Goal: Information Seeking & Learning: Learn about a topic

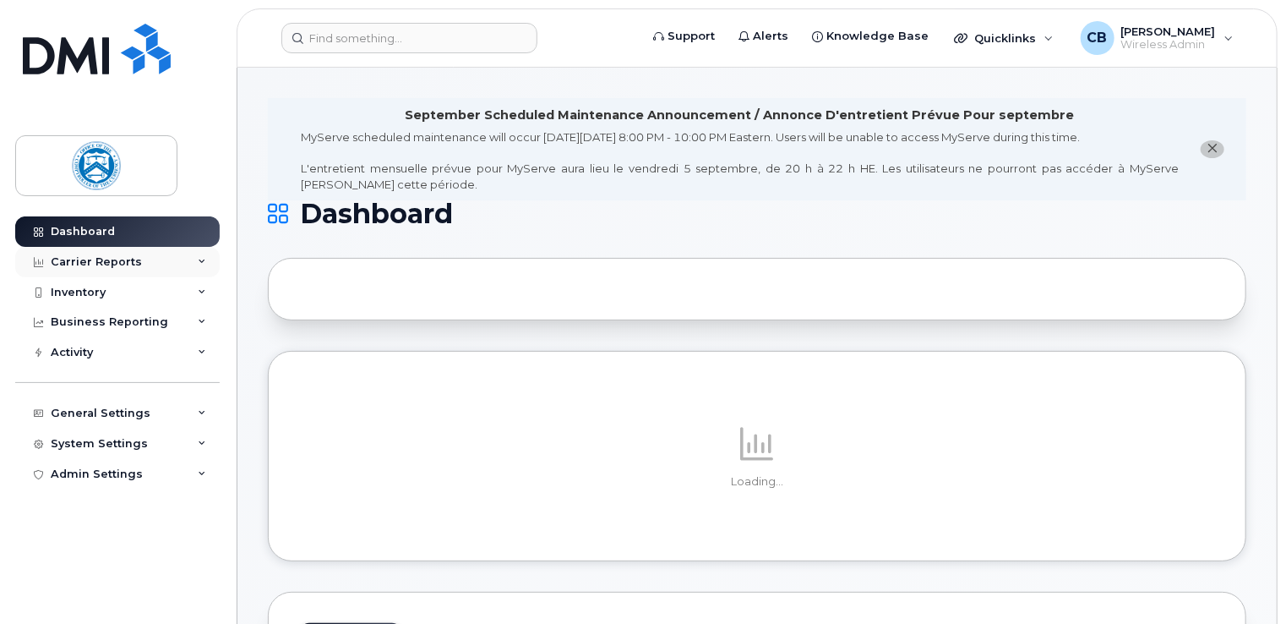
click at [201, 261] on icon at bounding box center [202, 262] width 8 height 8
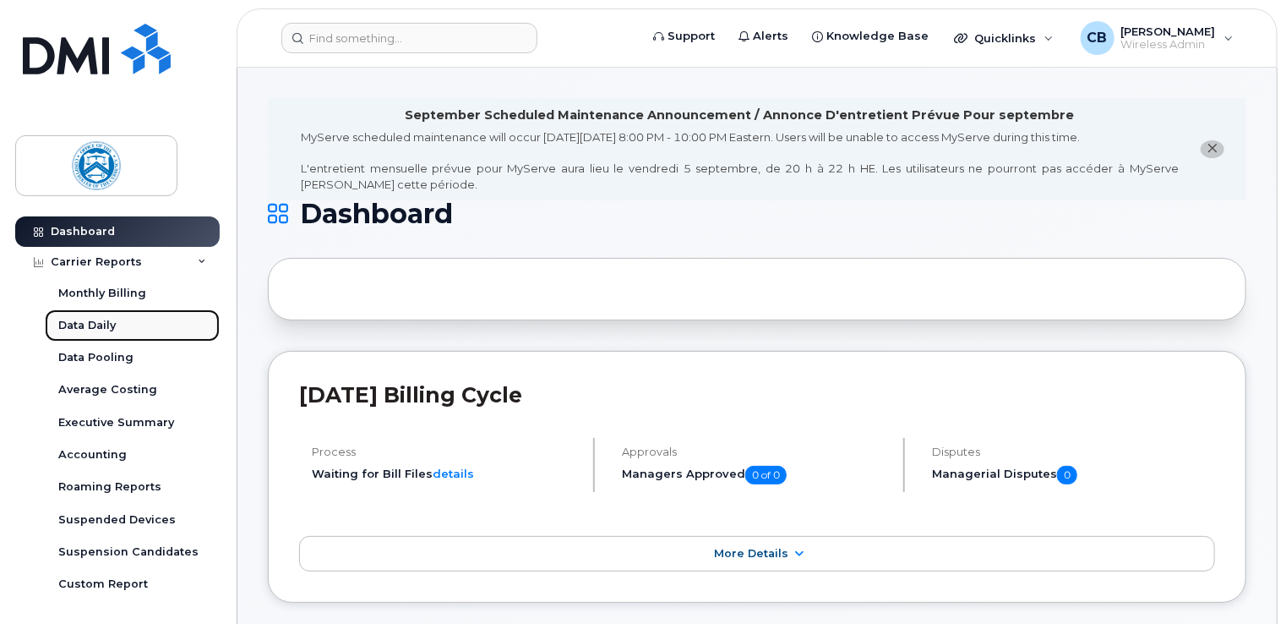
click at [120, 322] on link "Data Daily" at bounding box center [132, 325] width 175 height 32
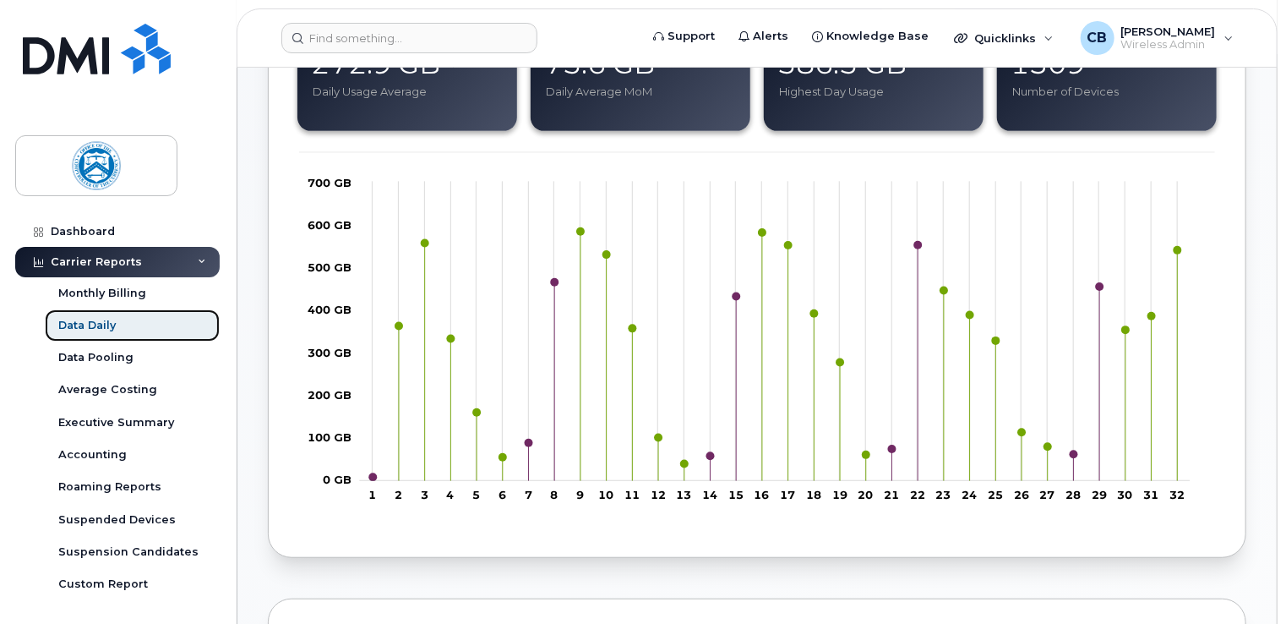
scroll to position [338, 0]
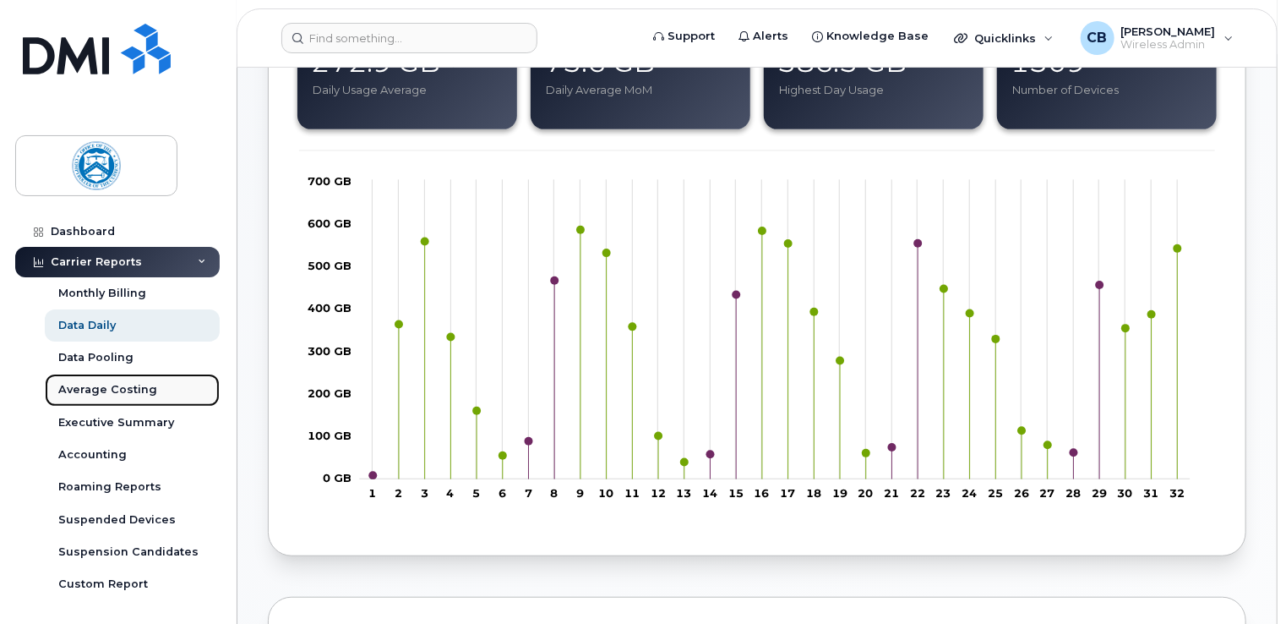
click at [159, 389] on link "Average Costing" at bounding box center [132, 389] width 175 height 32
click at [153, 421] on div "Executive Summary" at bounding box center [116, 422] width 116 height 15
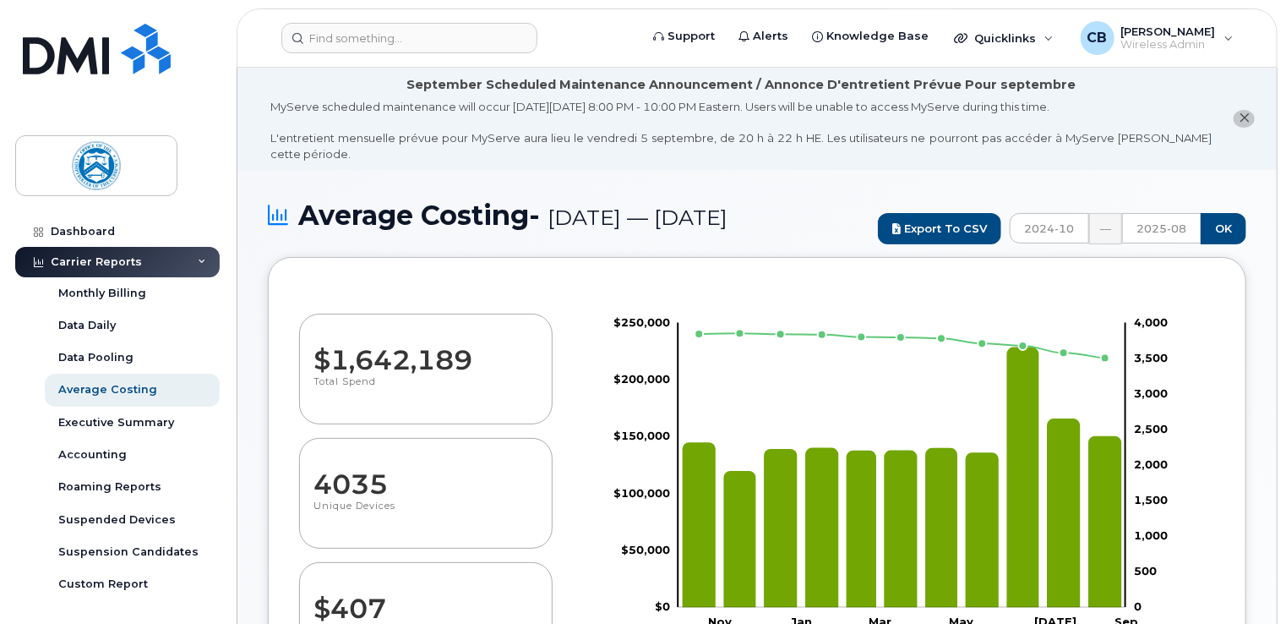
select select "100"
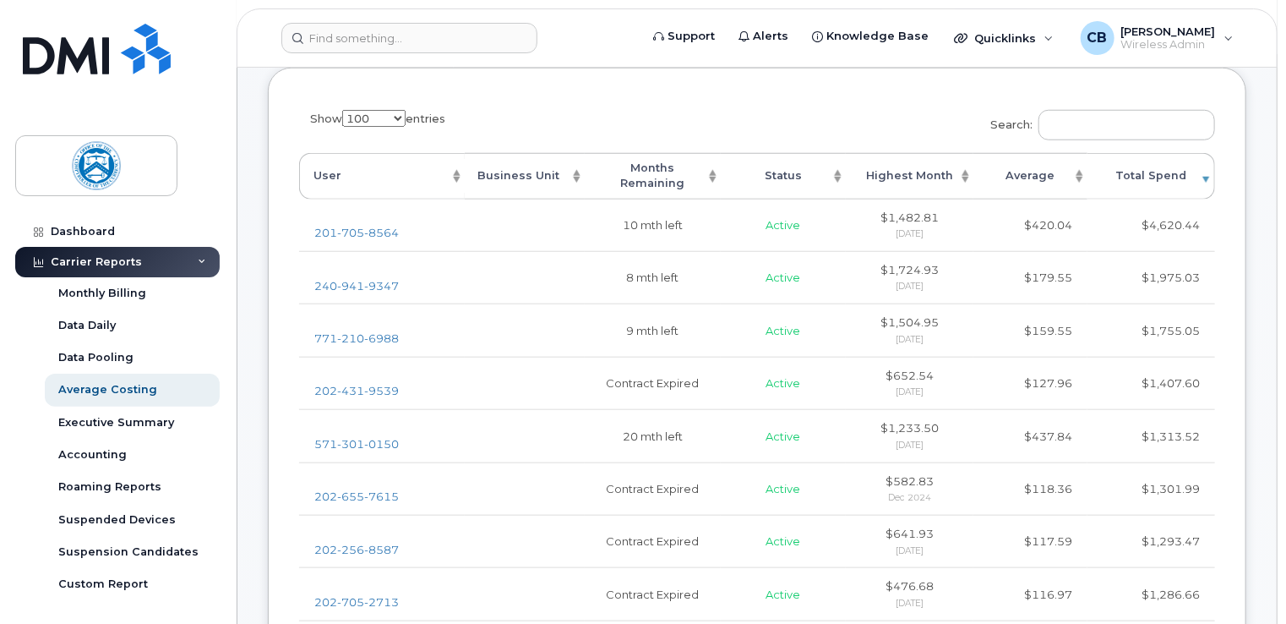
scroll to position [676, 0]
click at [135, 419] on div "Executive Summary" at bounding box center [116, 422] width 116 height 15
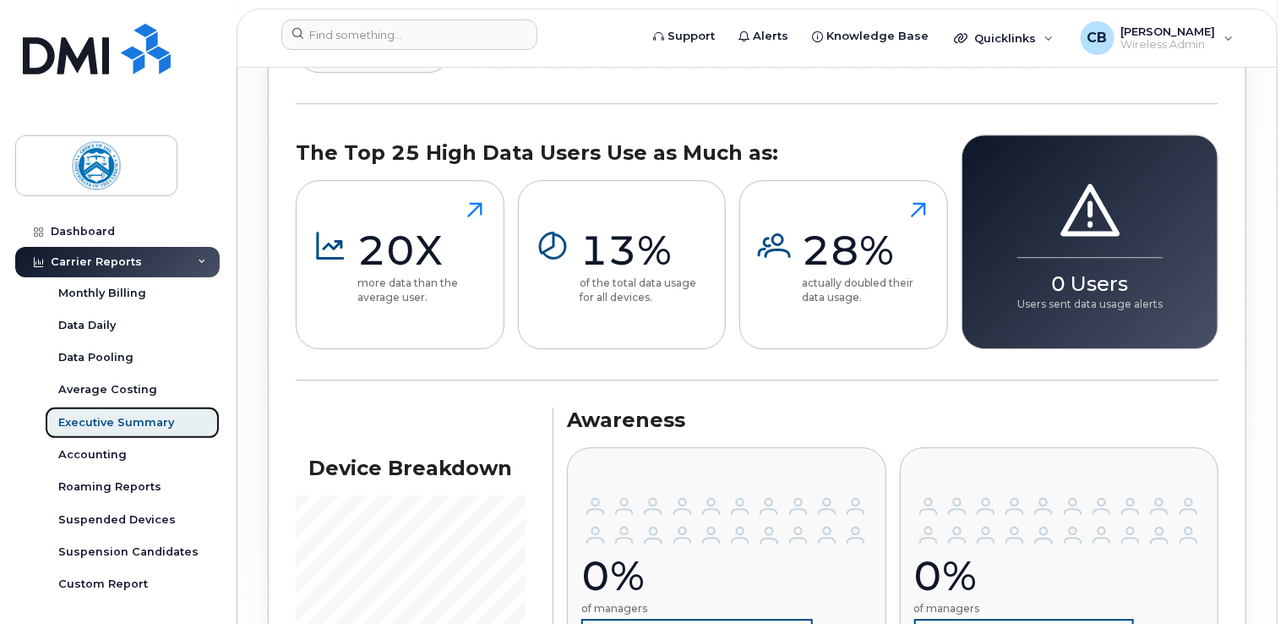
scroll to position [2004, 0]
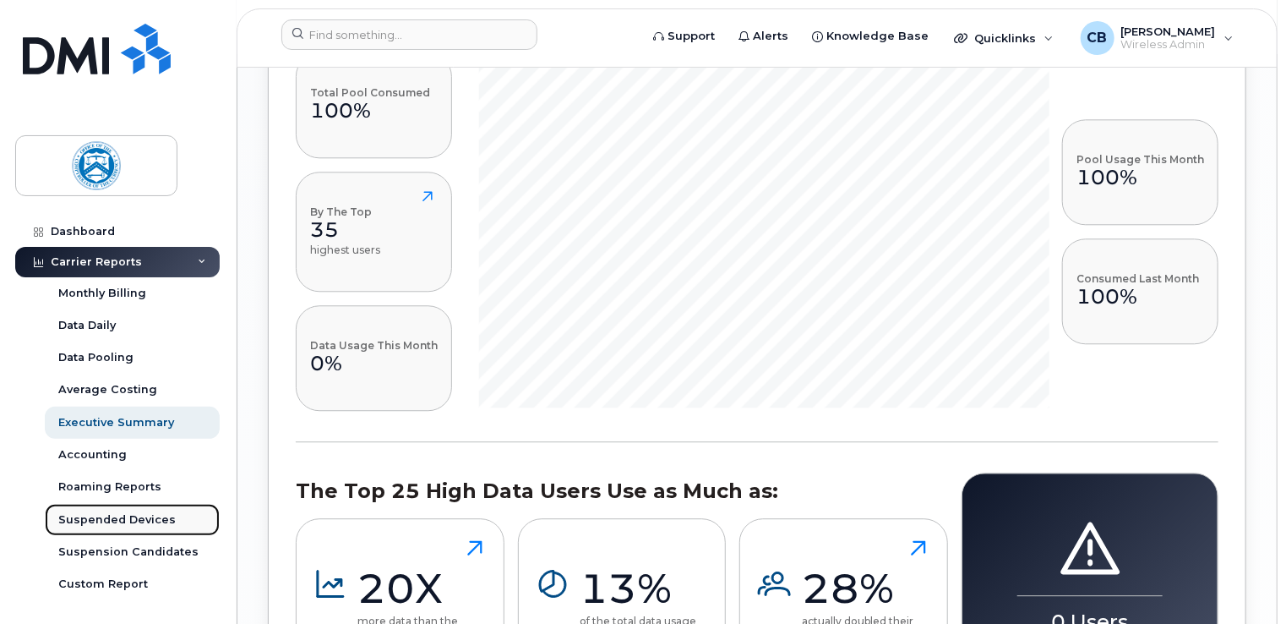
click at [115, 518] on div "Suspended Devices" at bounding box center [116, 519] width 117 height 15
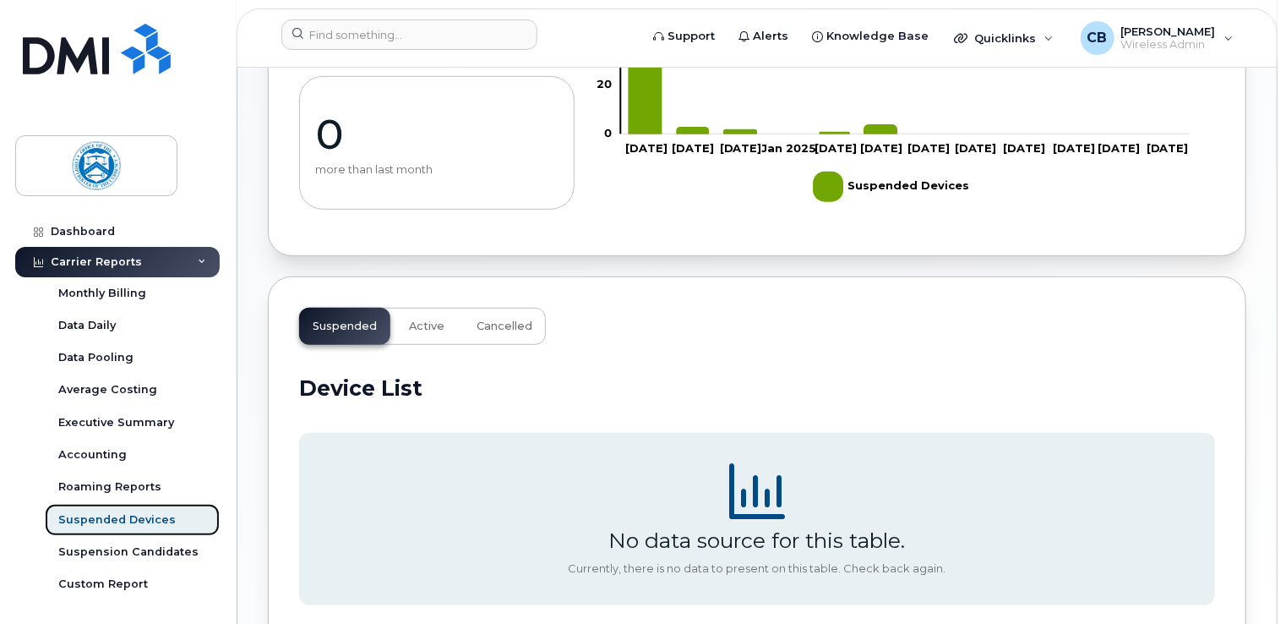
scroll to position [338, 0]
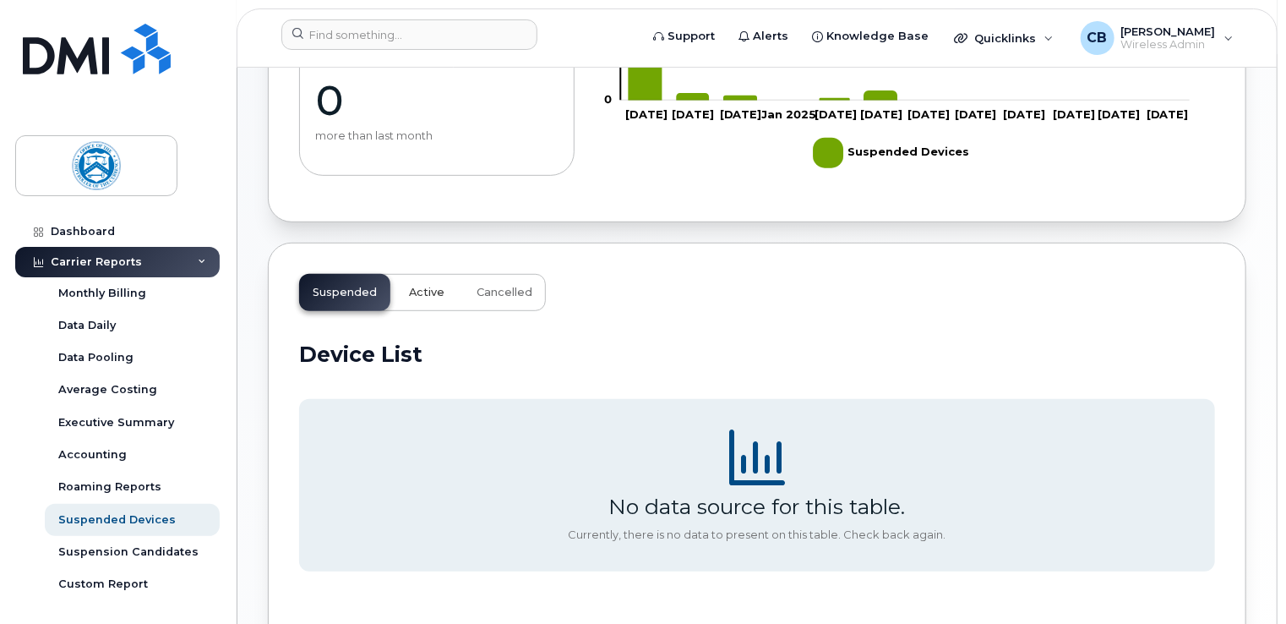
click at [425, 291] on span "Active" at bounding box center [426, 293] width 35 height 14
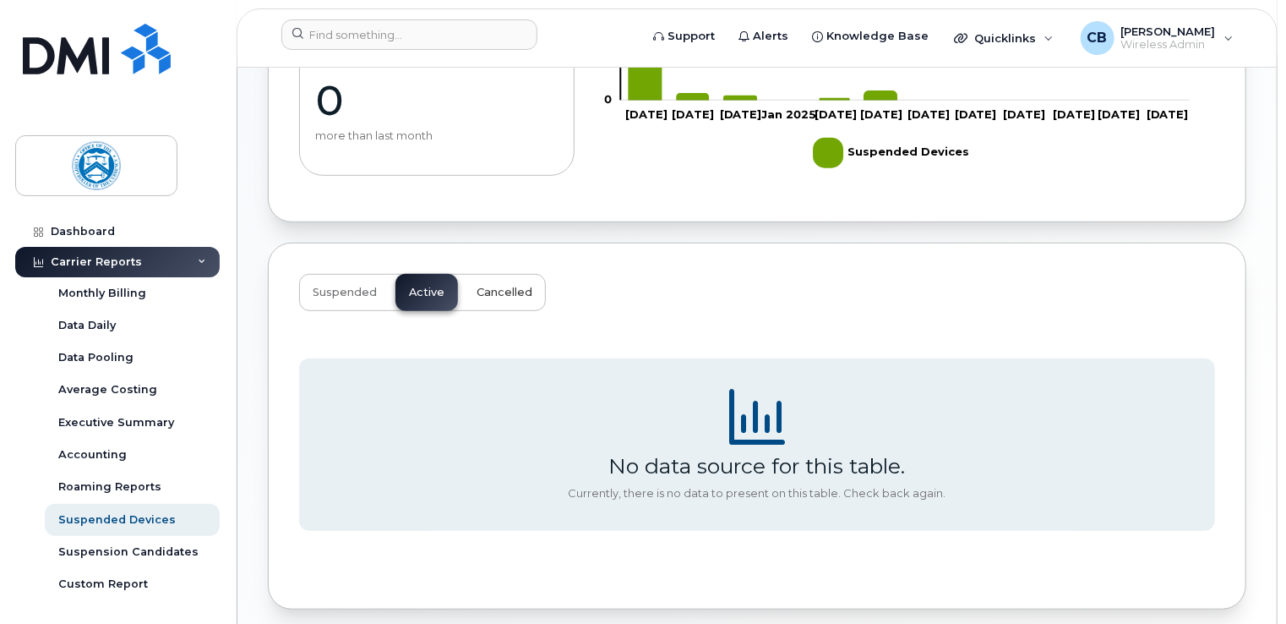
click at [497, 282] on button "Cancelled" at bounding box center [504, 292] width 83 height 37
click at [341, 286] on span "Suspended" at bounding box center [345, 293] width 64 height 14
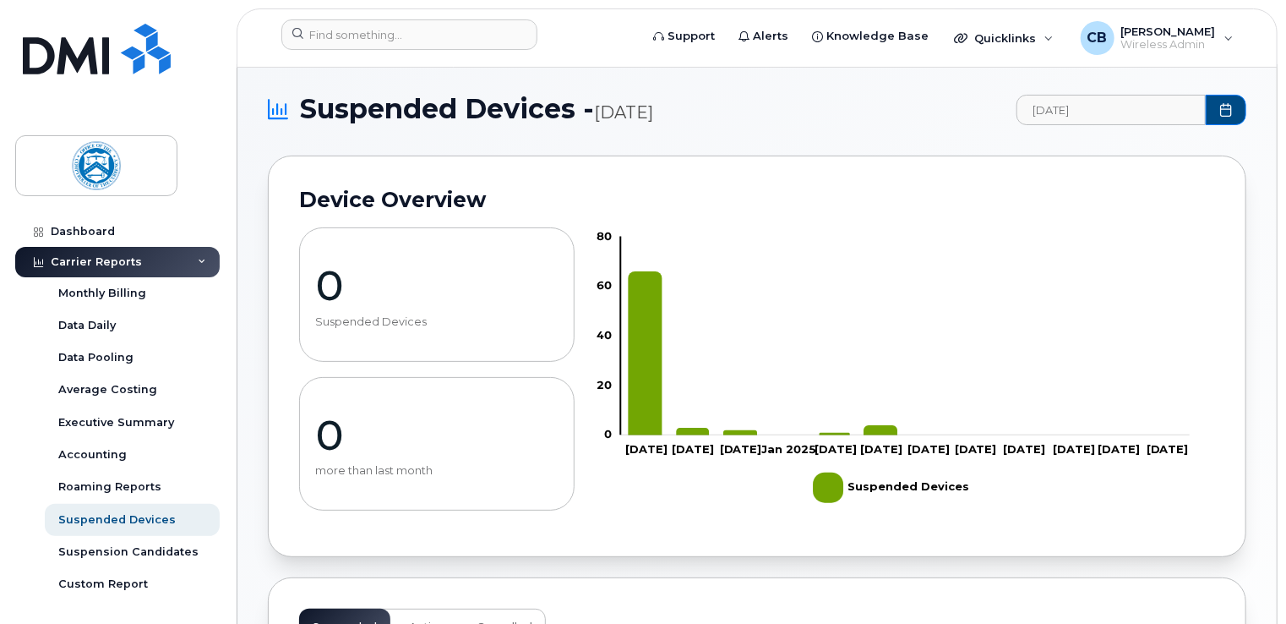
scroll to position [0, 0]
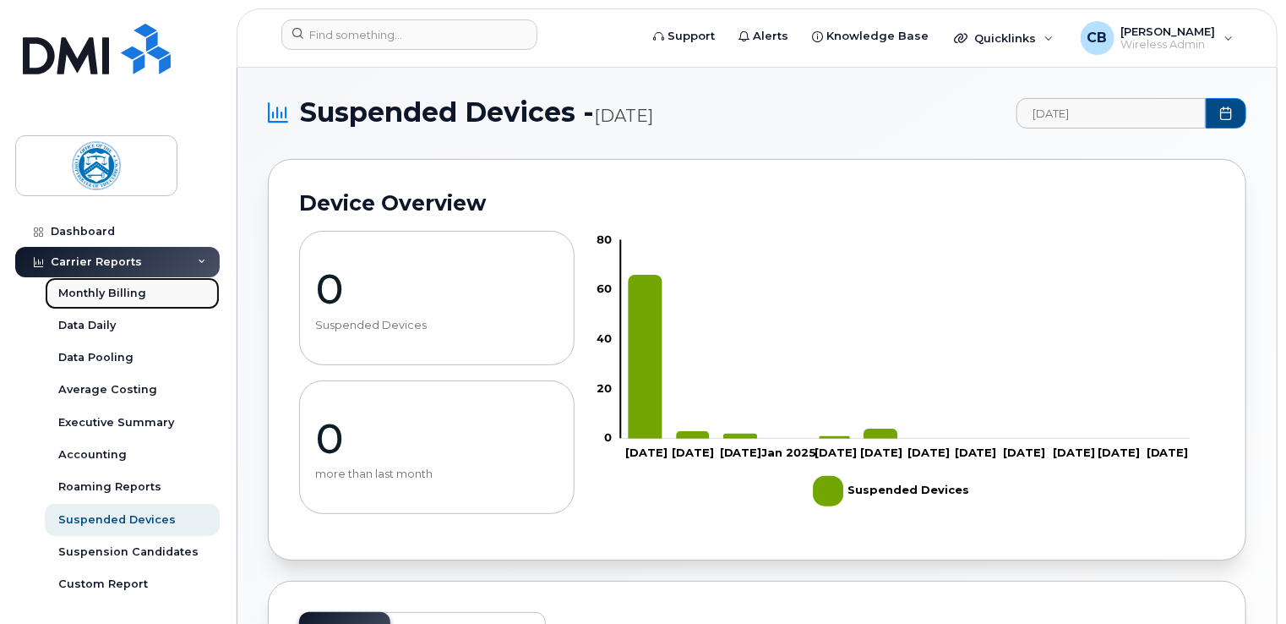
click at [106, 293] on div "Monthly Billing" at bounding box center [102, 293] width 88 height 15
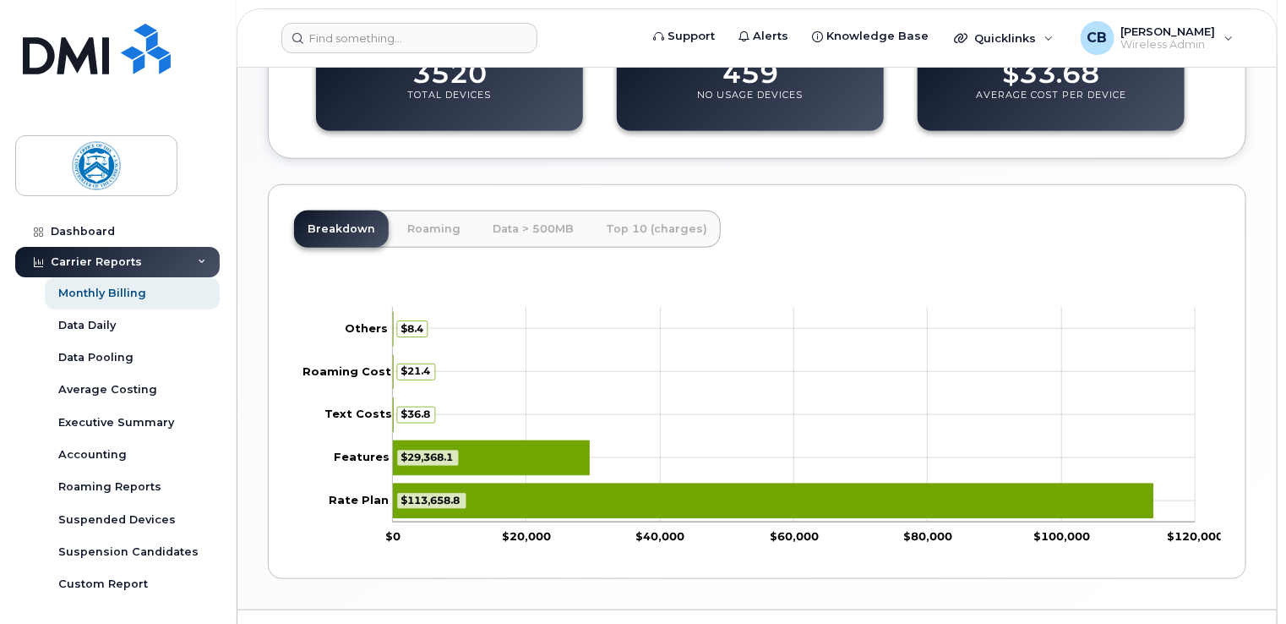
scroll to position [782, 0]
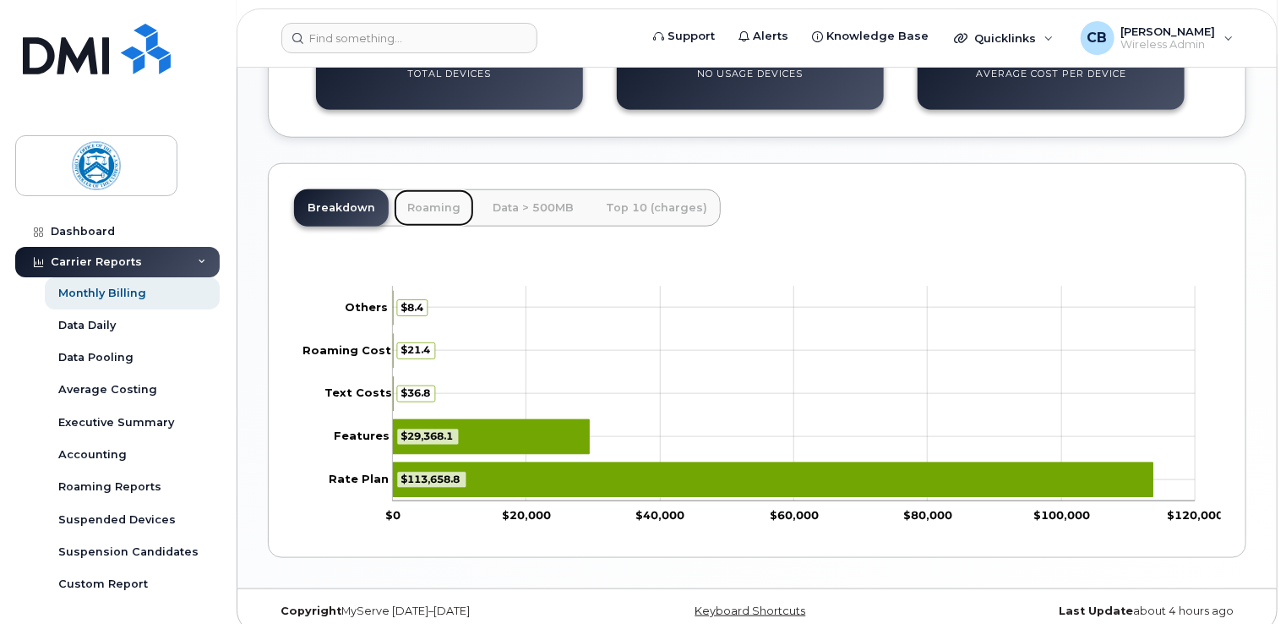
click at [439, 191] on link "Roaming" at bounding box center [434, 207] width 80 height 37
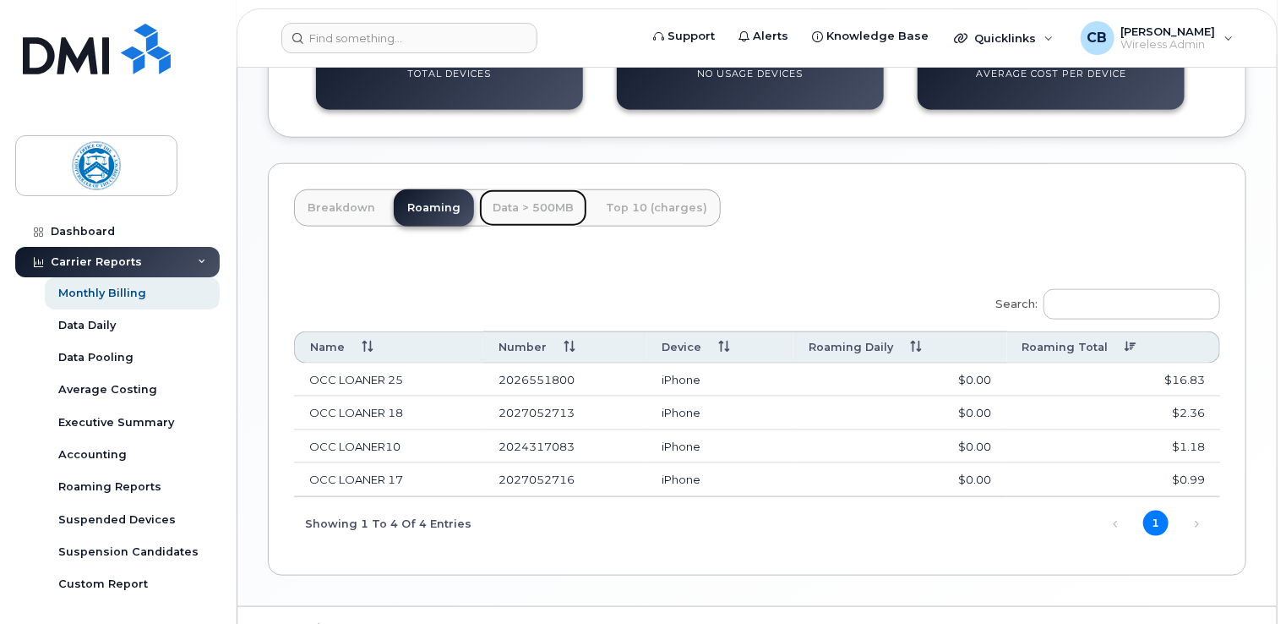
click at [523, 189] on link "Data > 500MB" at bounding box center [533, 207] width 108 height 37
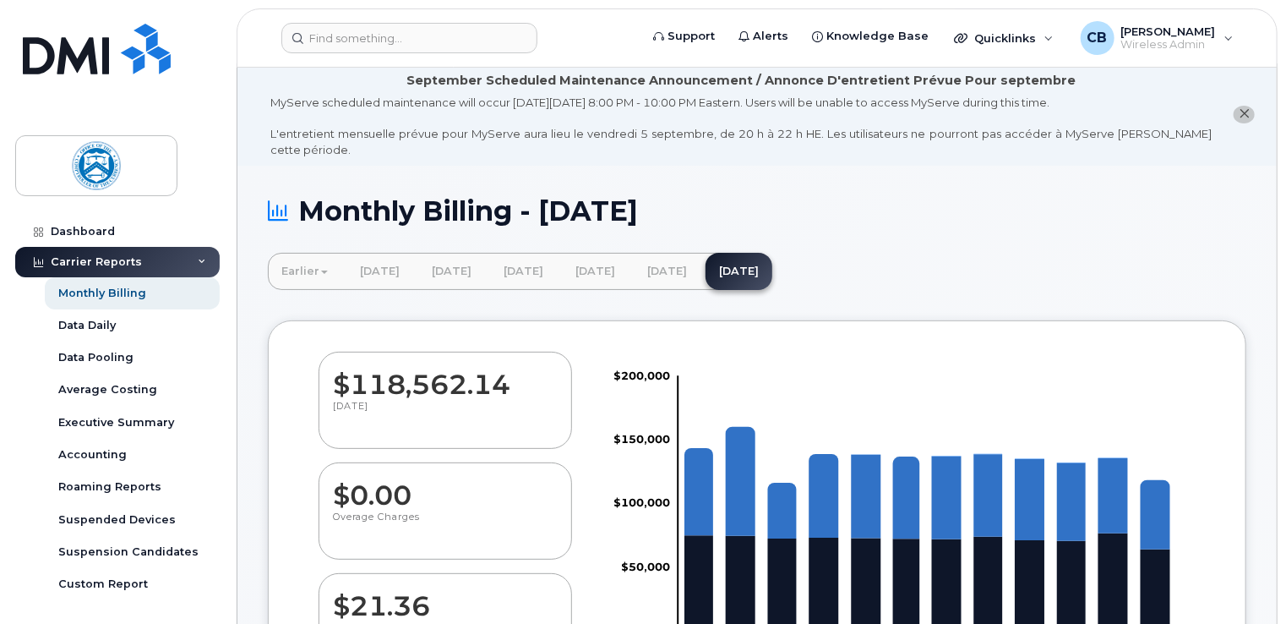
scroll to position [0, 0]
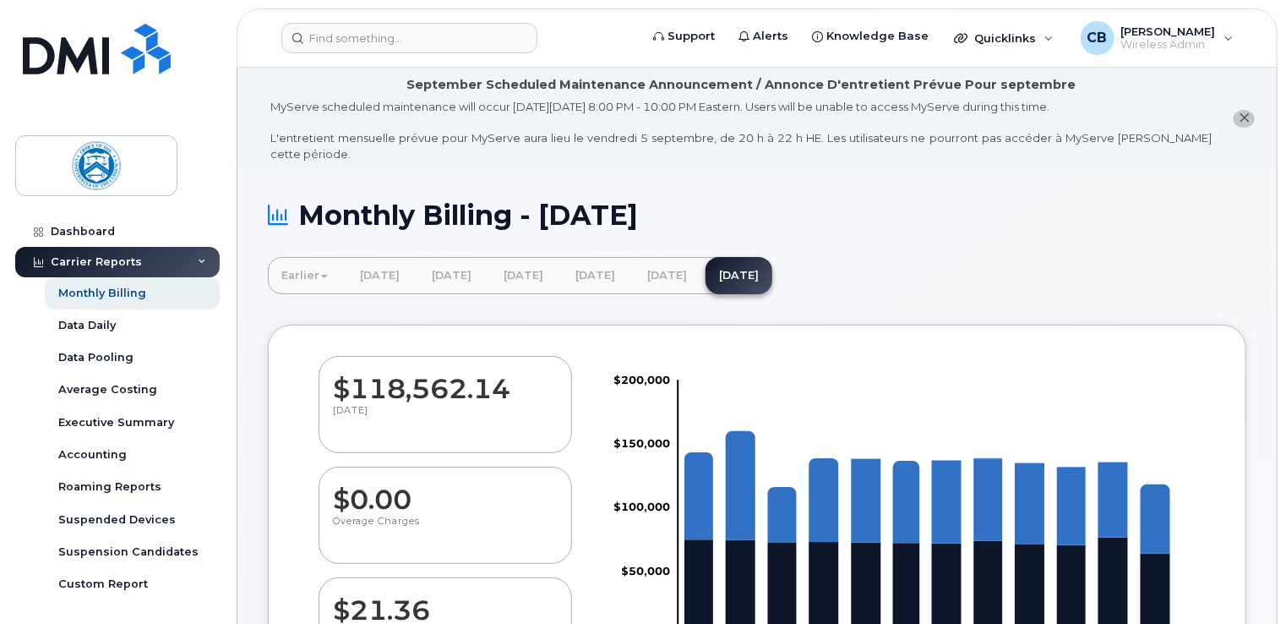
click at [1246, 113] on icon "close notification" at bounding box center [1244, 117] width 11 height 11
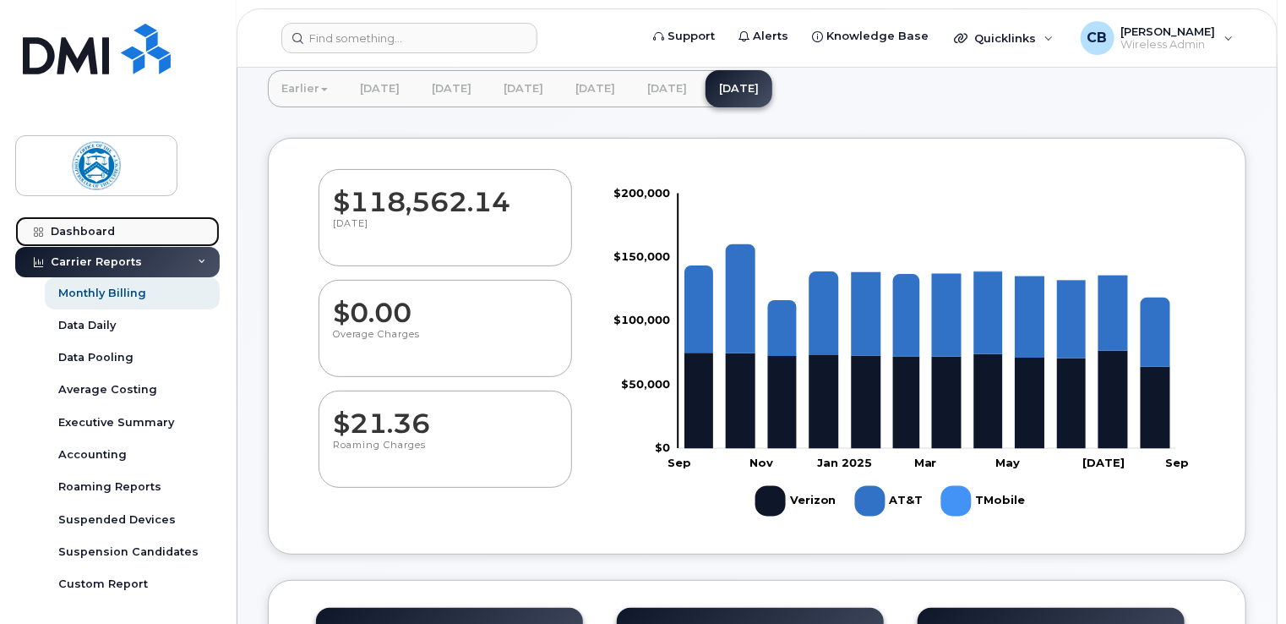
click at [99, 228] on div "Dashboard" at bounding box center [83, 232] width 64 height 14
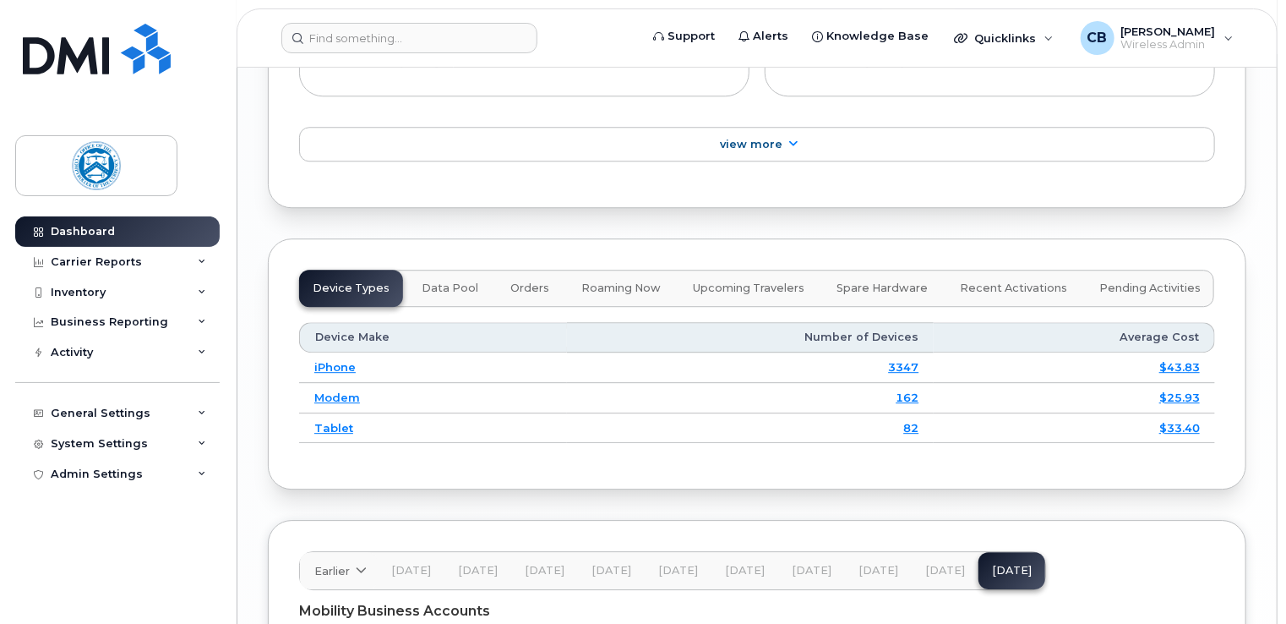
scroll to position [2221, 0]
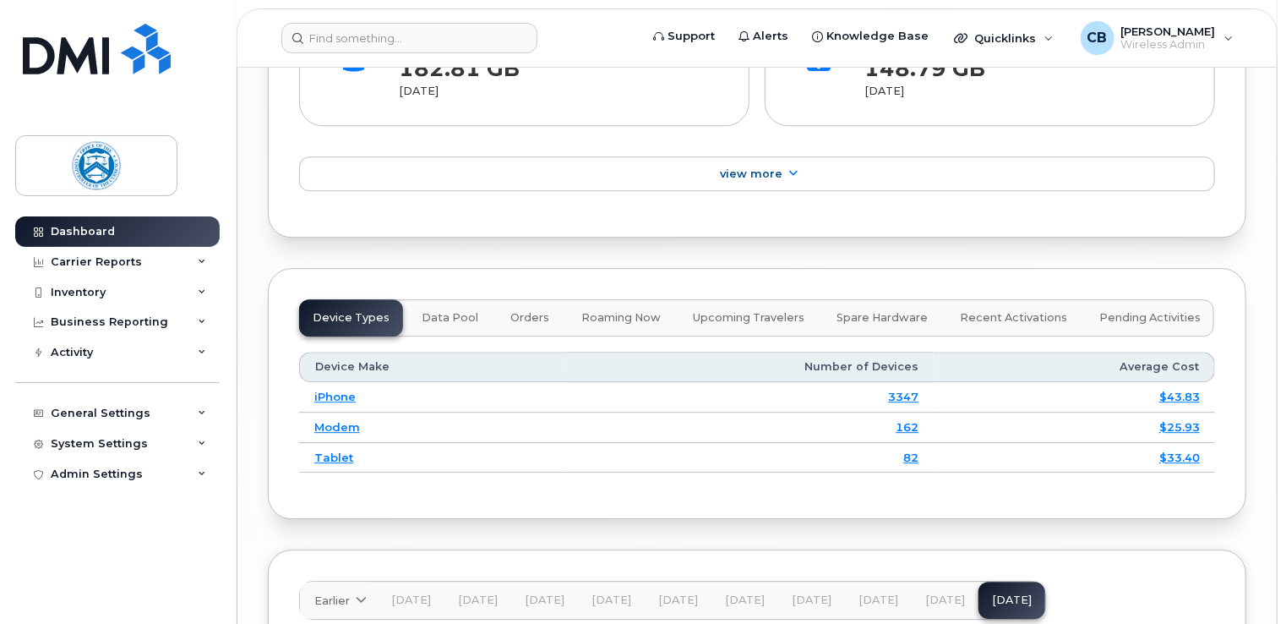
click at [869, 311] on span "Spare Hardware" at bounding box center [882, 318] width 91 height 14
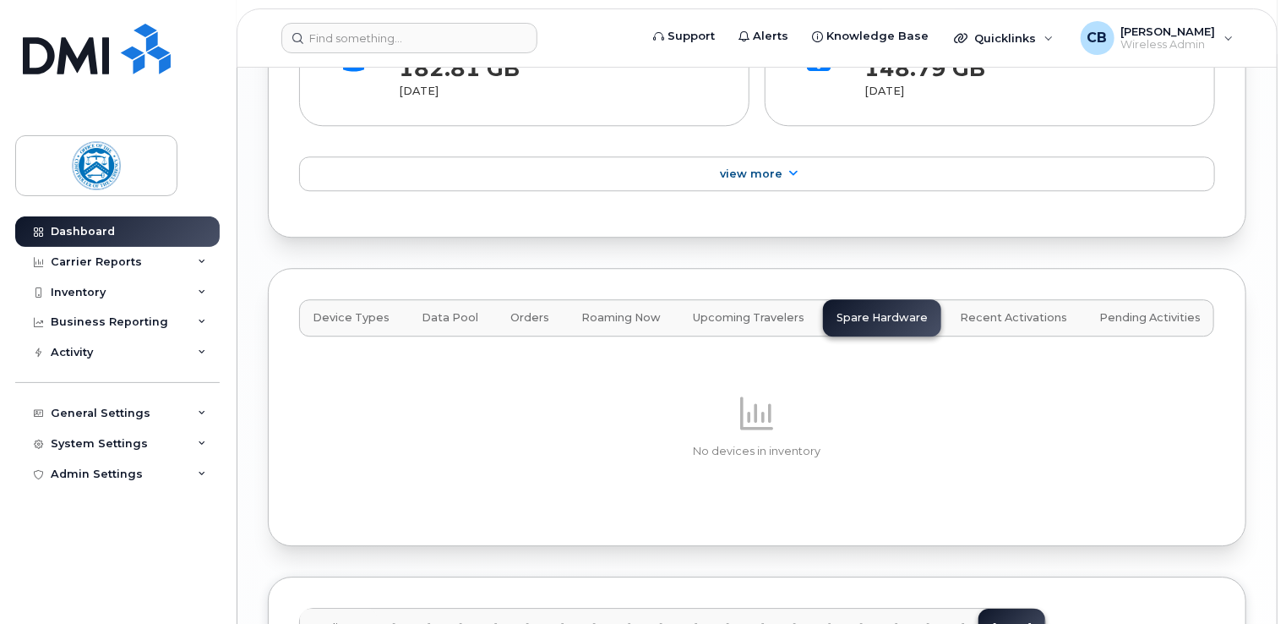
click at [748, 311] on span "Upcoming Travelers" at bounding box center [749, 318] width 112 height 14
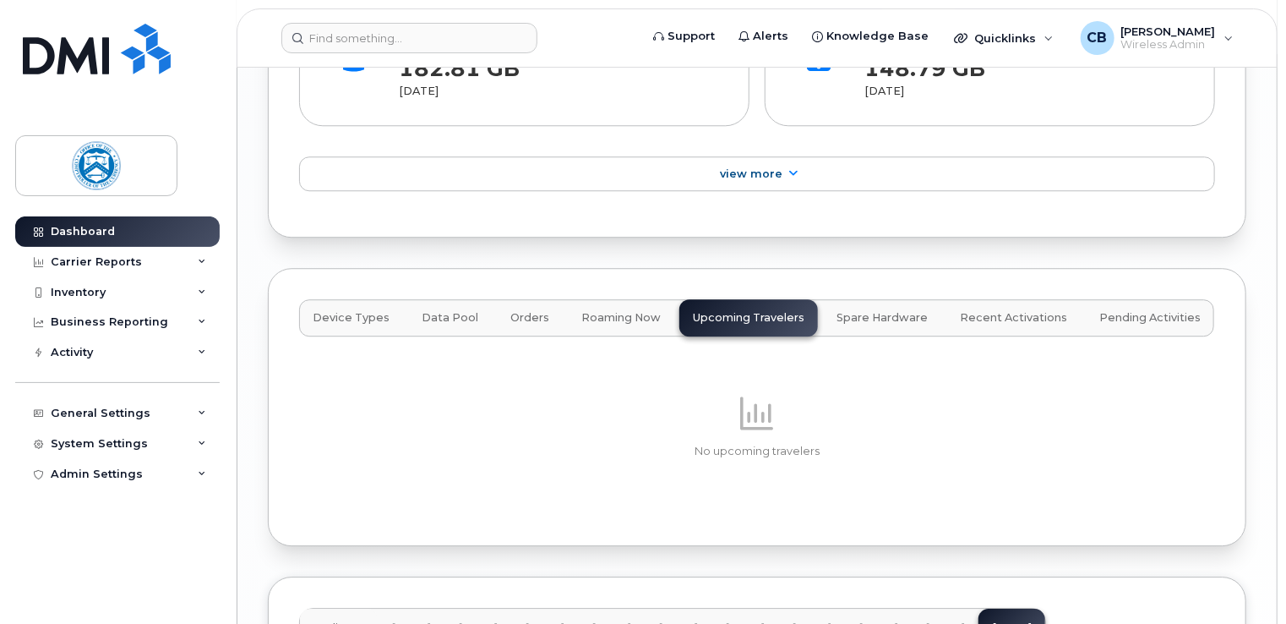
click at [615, 311] on span "Roaming Now" at bounding box center [620, 318] width 79 height 14
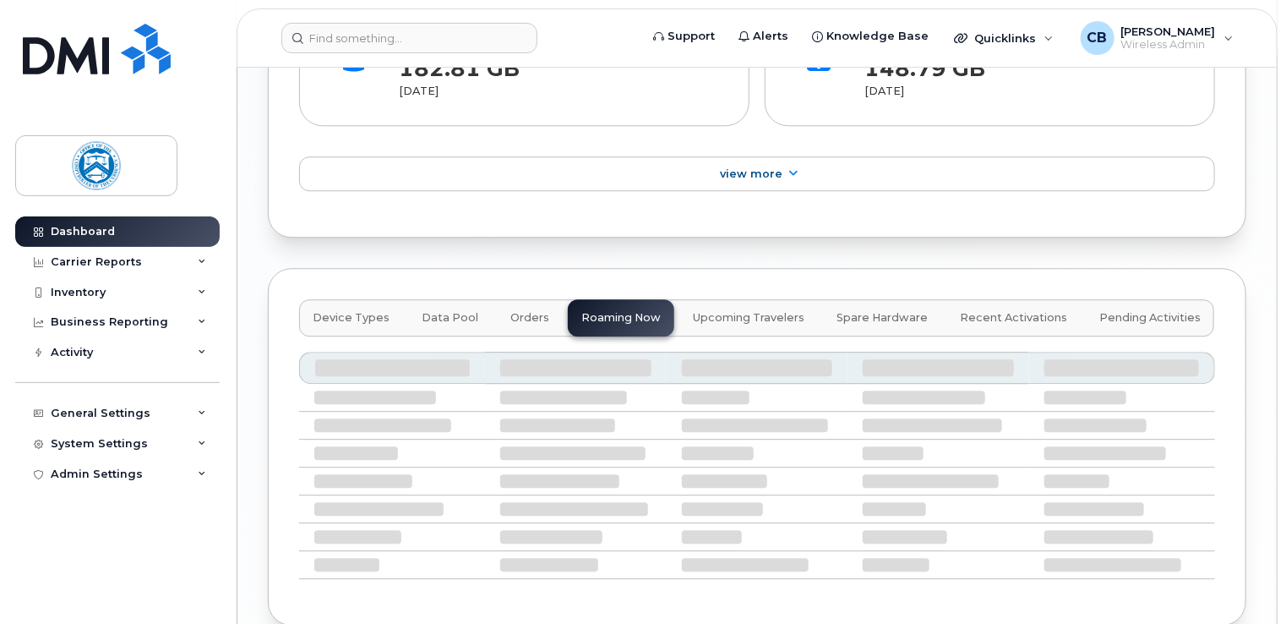
click at [523, 311] on span "Orders" at bounding box center [529, 318] width 39 height 14
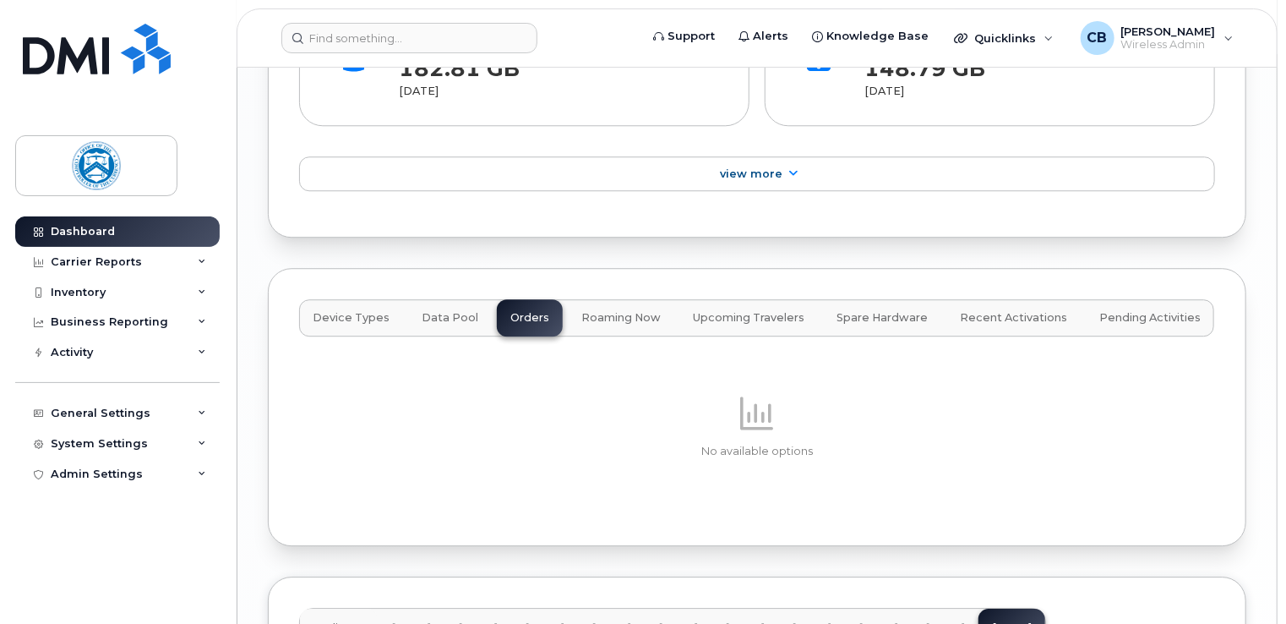
click at [443, 315] on span "Data Pool" at bounding box center [450, 318] width 57 height 14
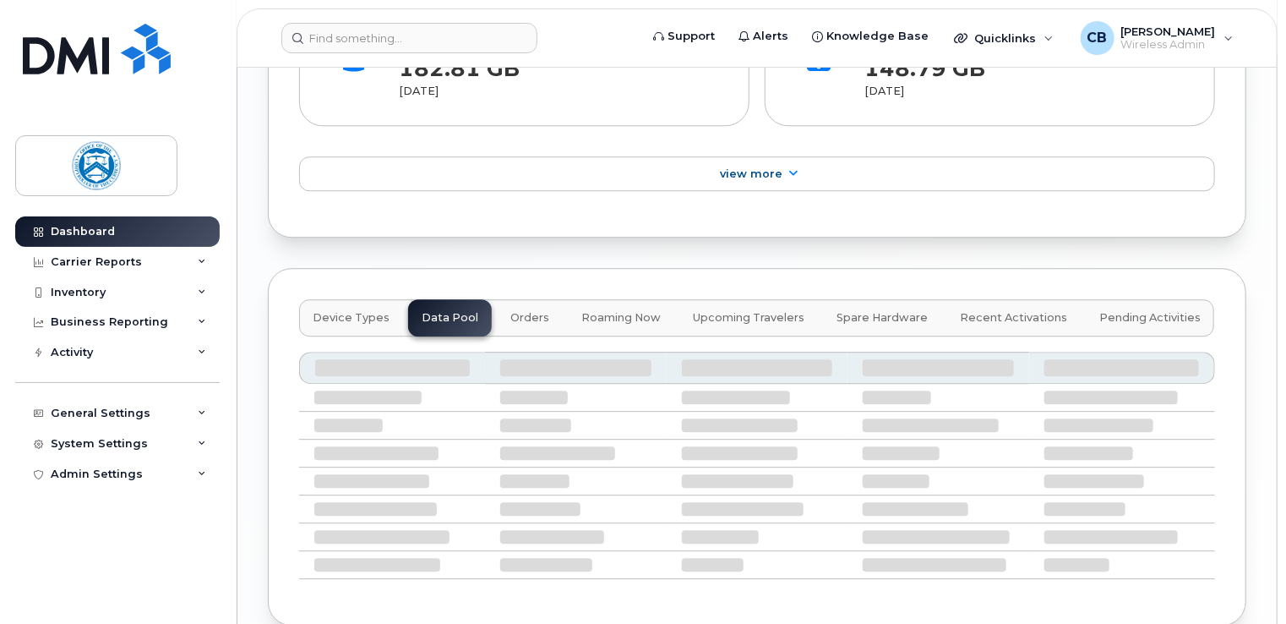
click at [353, 311] on span "Device Types" at bounding box center [351, 318] width 77 height 14
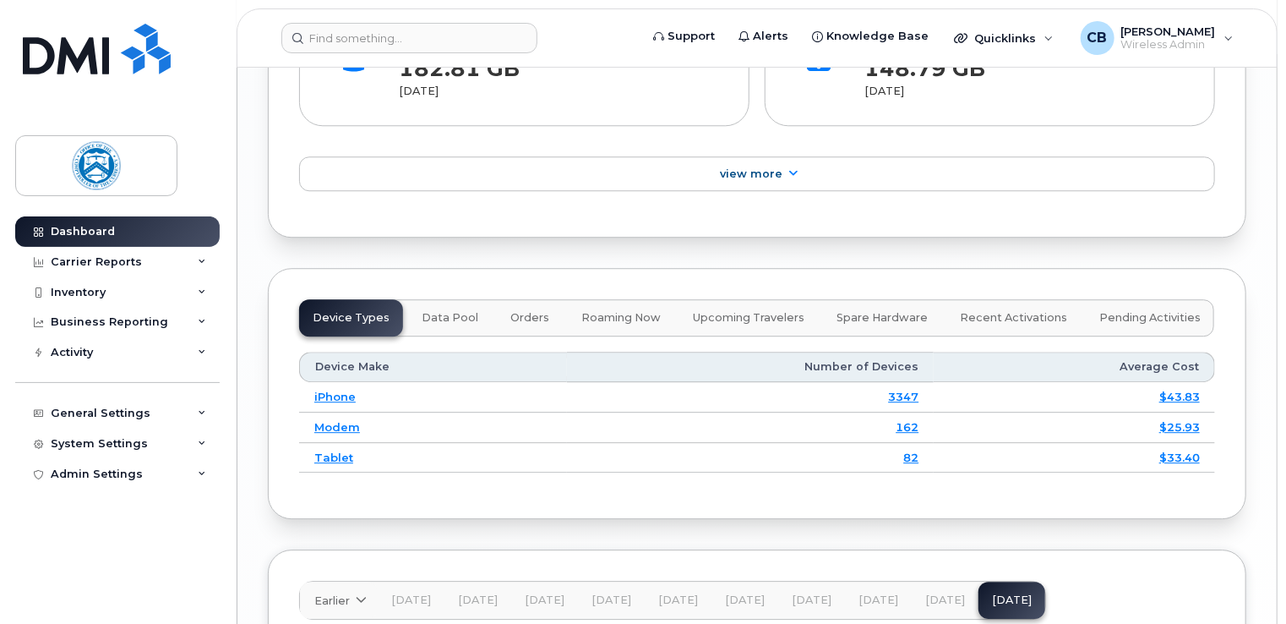
click at [510, 313] on span "Orders" at bounding box center [529, 318] width 39 height 14
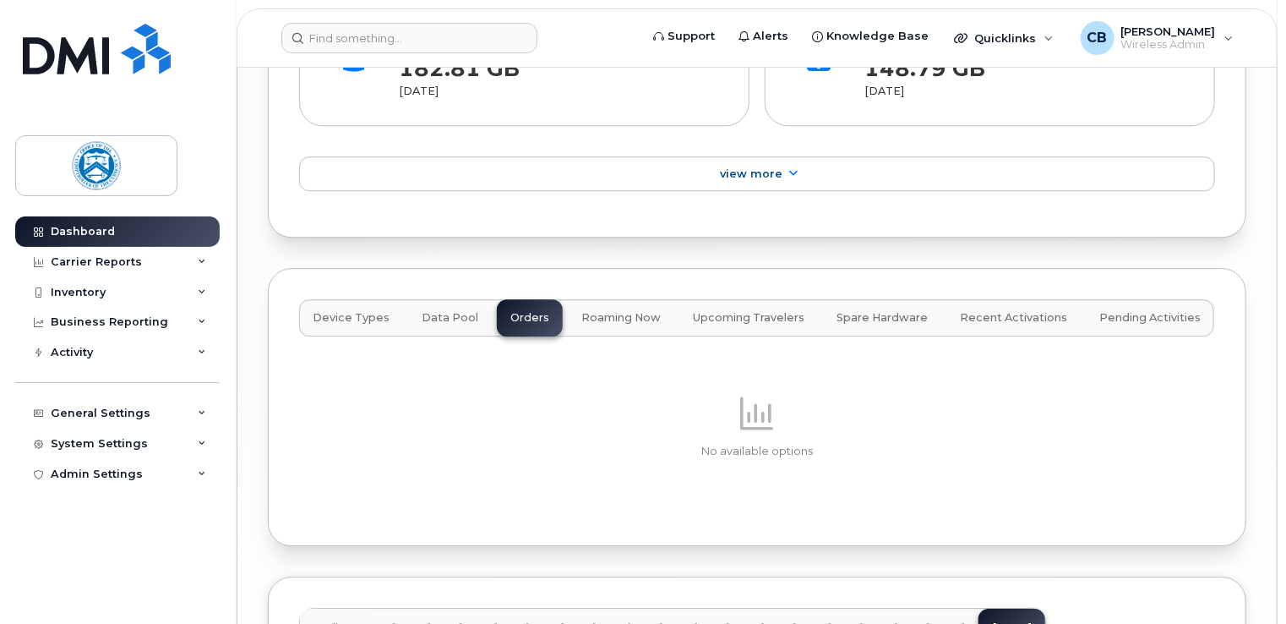
click at [1017, 311] on span "Recent Activations" at bounding box center [1013, 318] width 107 height 14
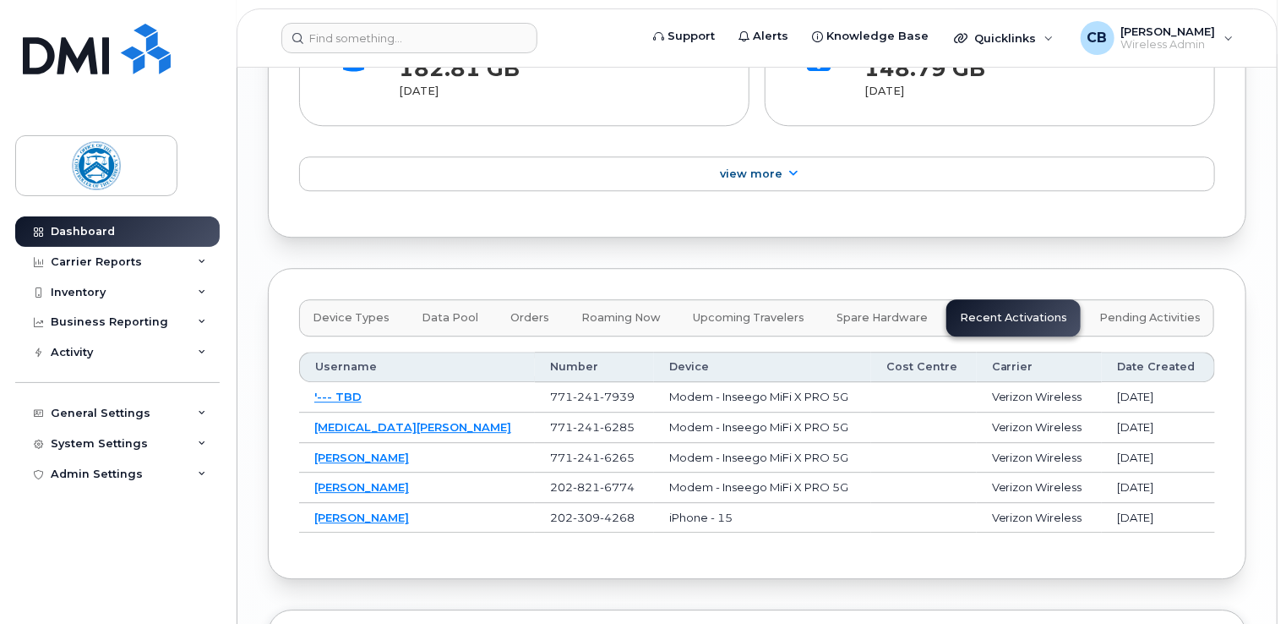
click at [1137, 313] on span "Pending Activities" at bounding box center [1149, 318] width 101 height 14
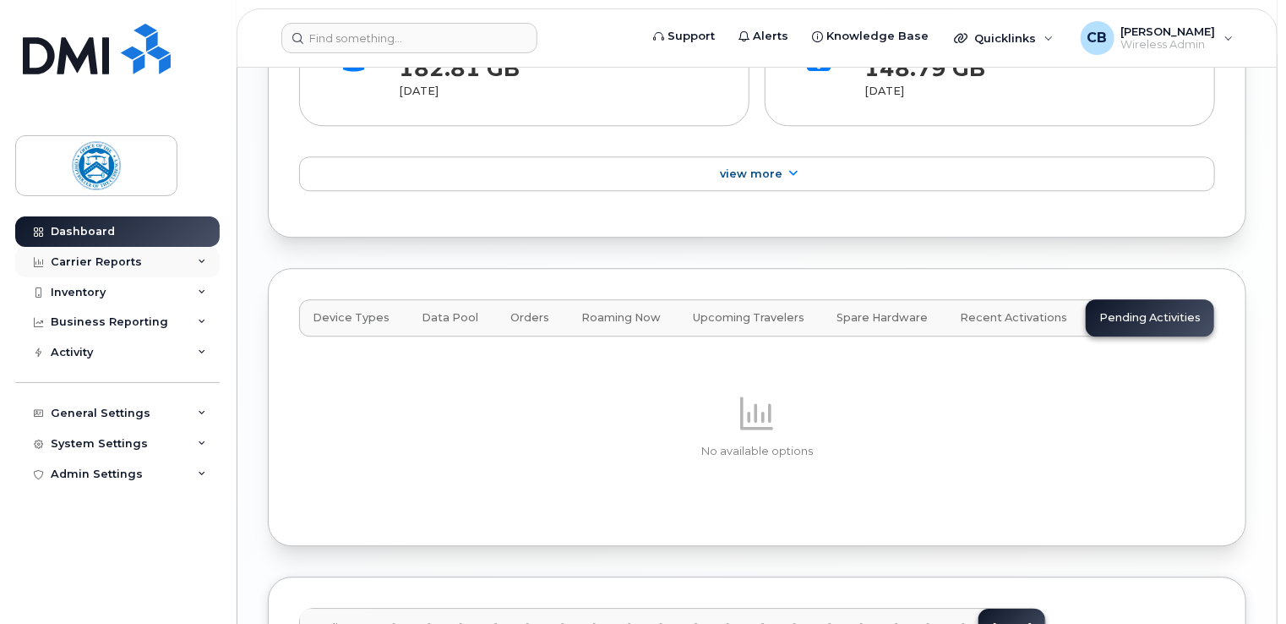
click at [199, 259] on icon at bounding box center [202, 262] width 8 height 8
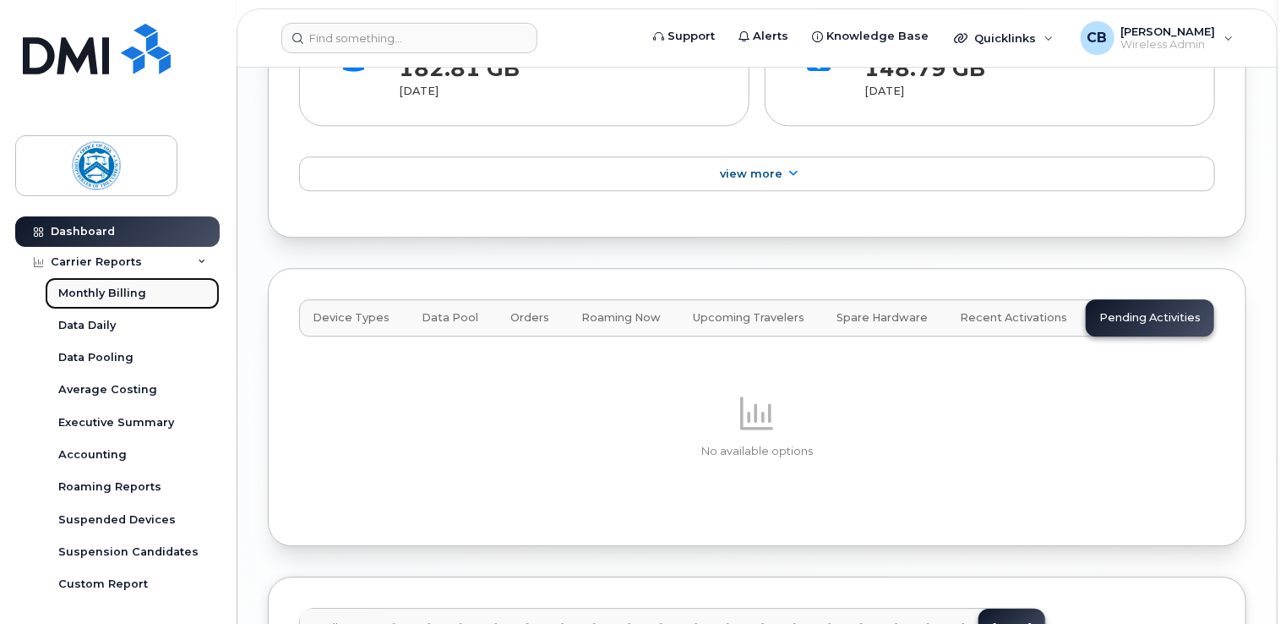
click at [125, 294] on div "Monthly Billing" at bounding box center [102, 293] width 88 height 15
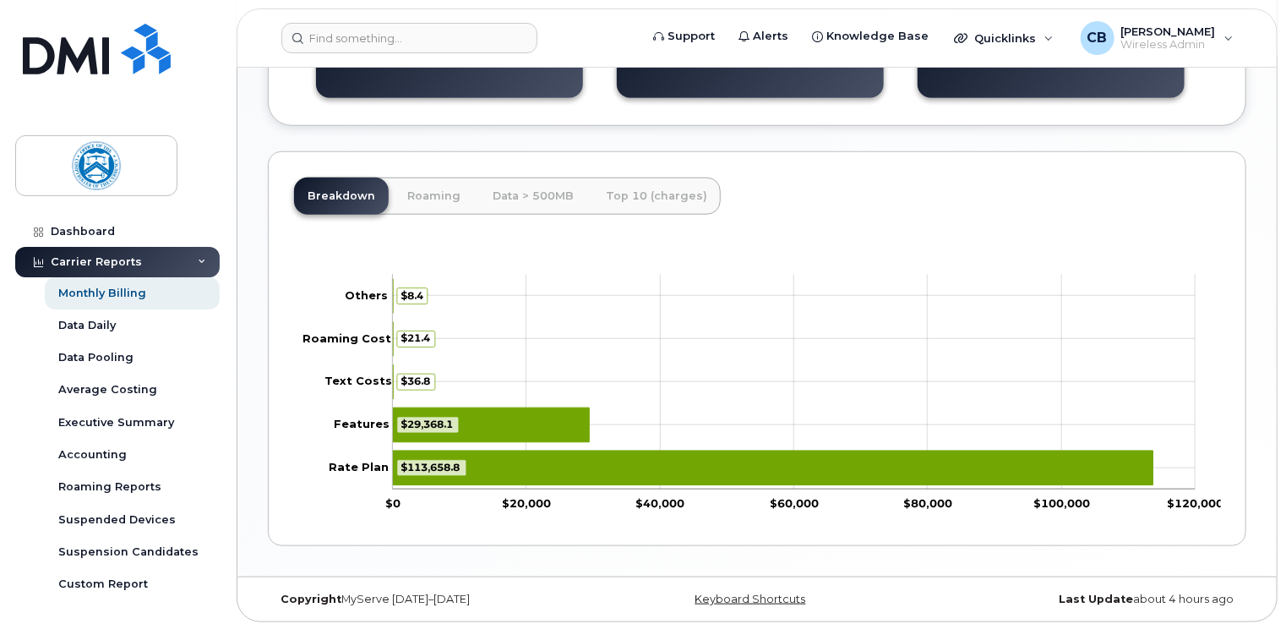
scroll to position [695, 0]
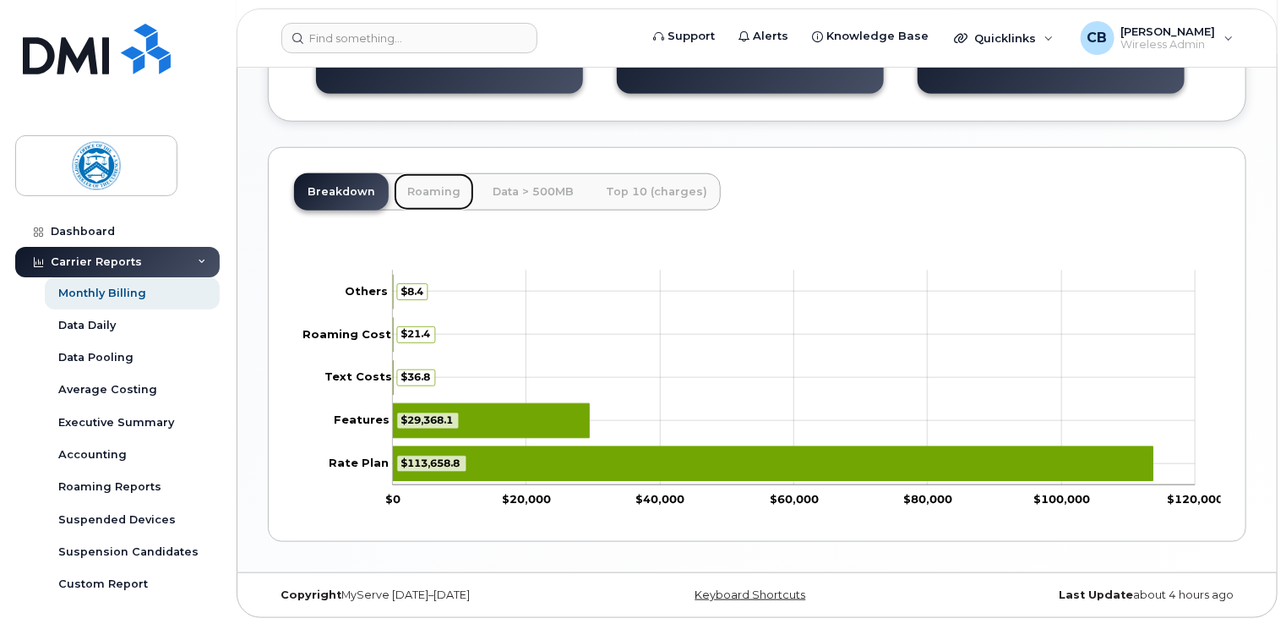
click at [434, 191] on link "Roaming" at bounding box center [434, 191] width 80 height 37
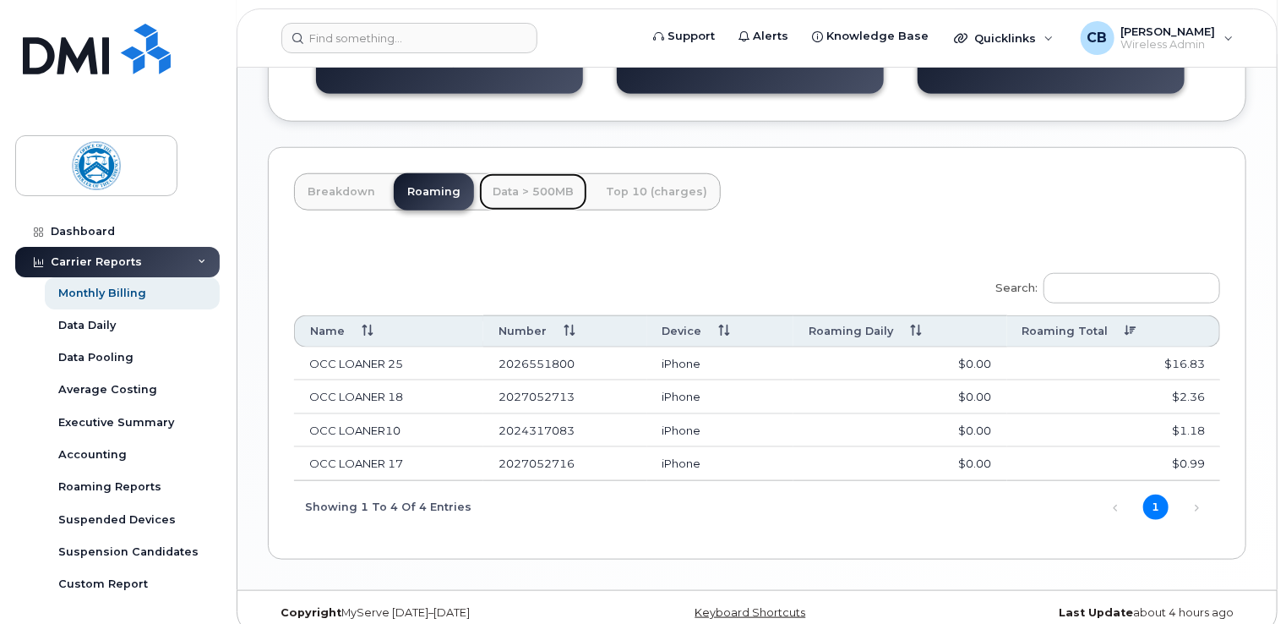
click at [517, 190] on link "Data > 500MB" at bounding box center [533, 191] width 108 height 37
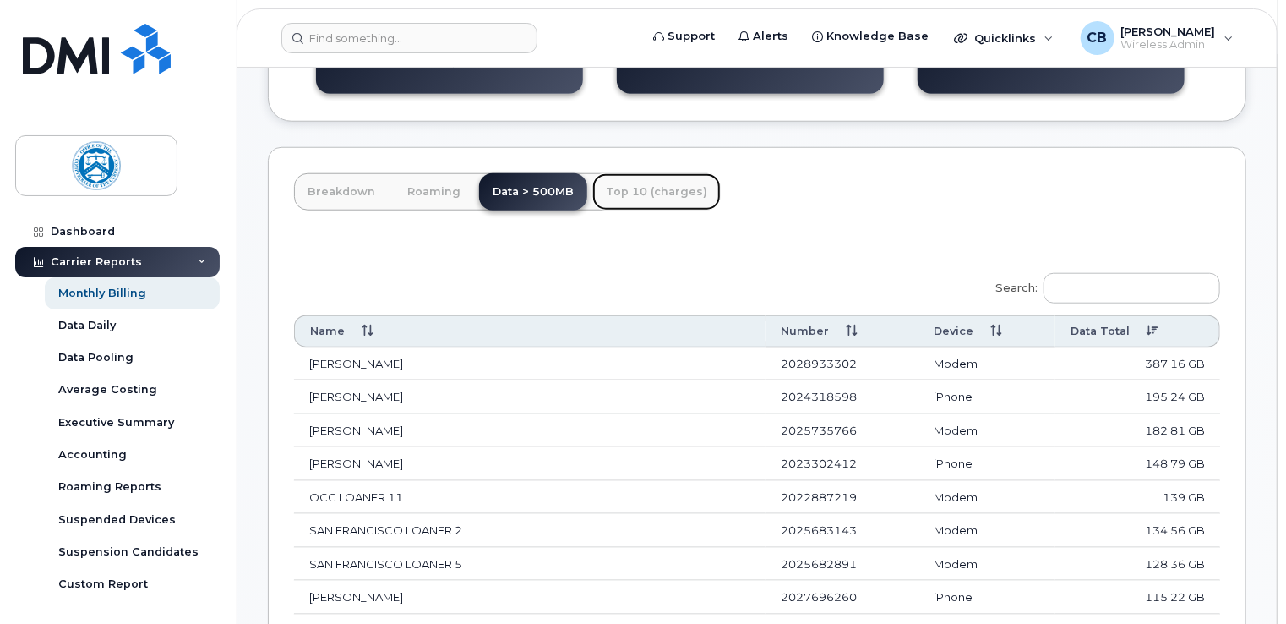
click at [640, 195] on link "Top 10 (charges)" at bounding box center [656, 191] width 128 height 37
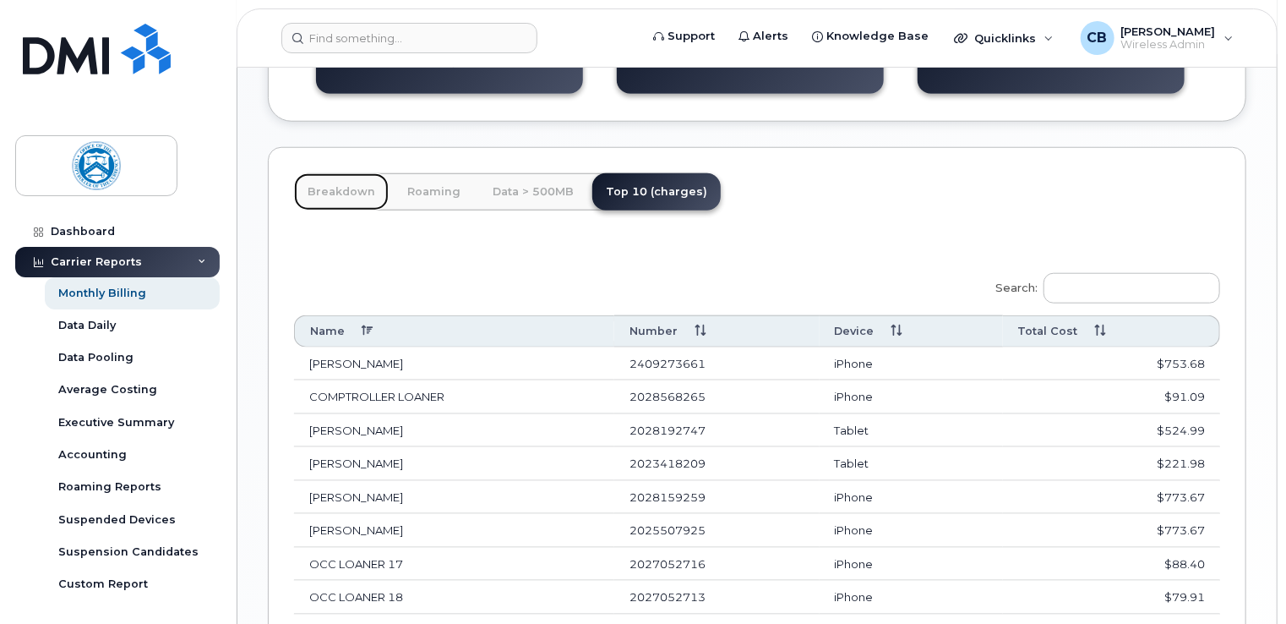
click at [355, 188] on link "Breakdown" at bounding box center [341, 191] width 95 height 37
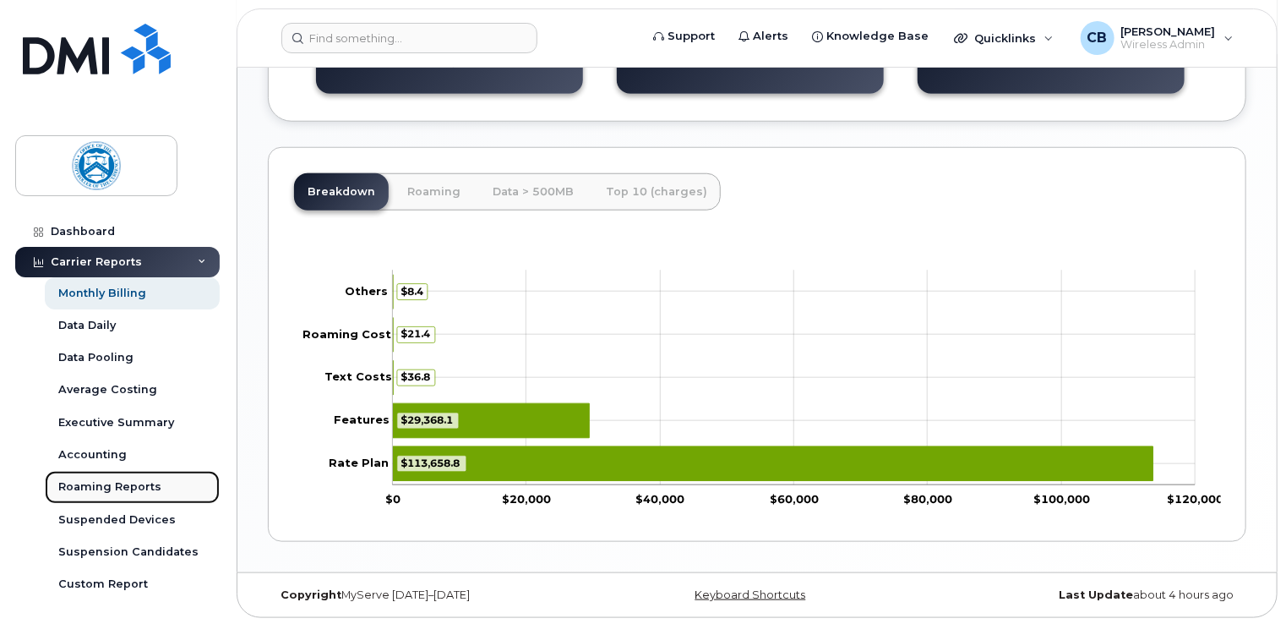
click at [91, 488] on div "Roaming Reports" at bounding box center [109, 486] width 103 height 15
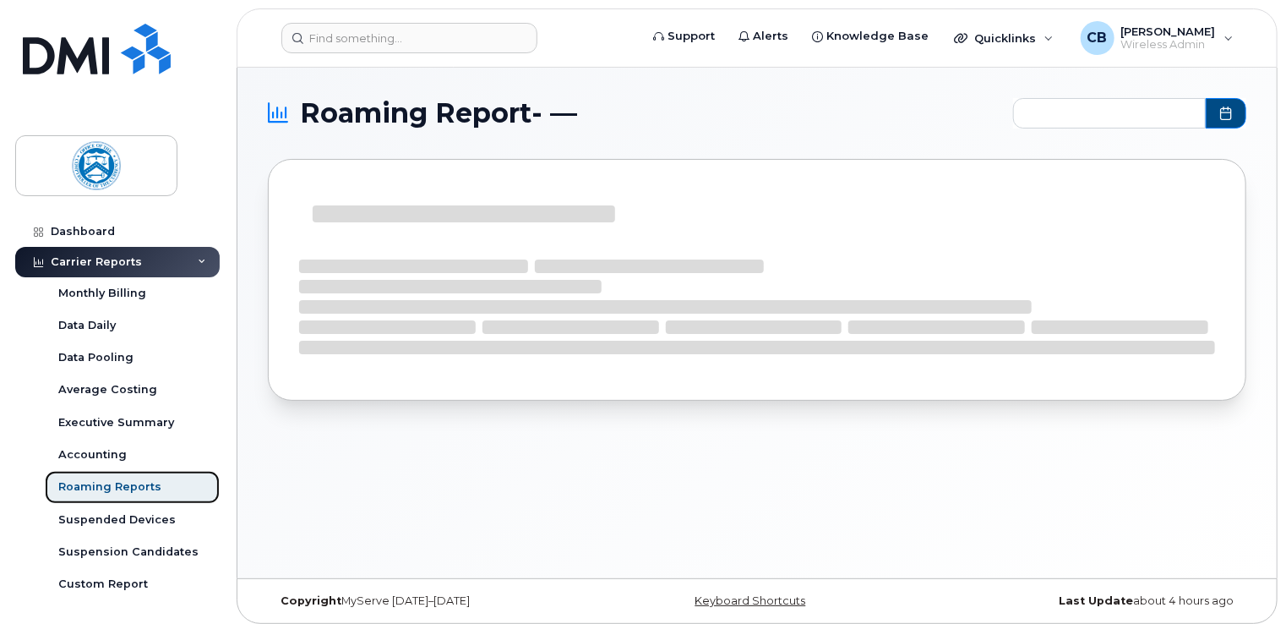
type input "2024-10 - 2025-08"
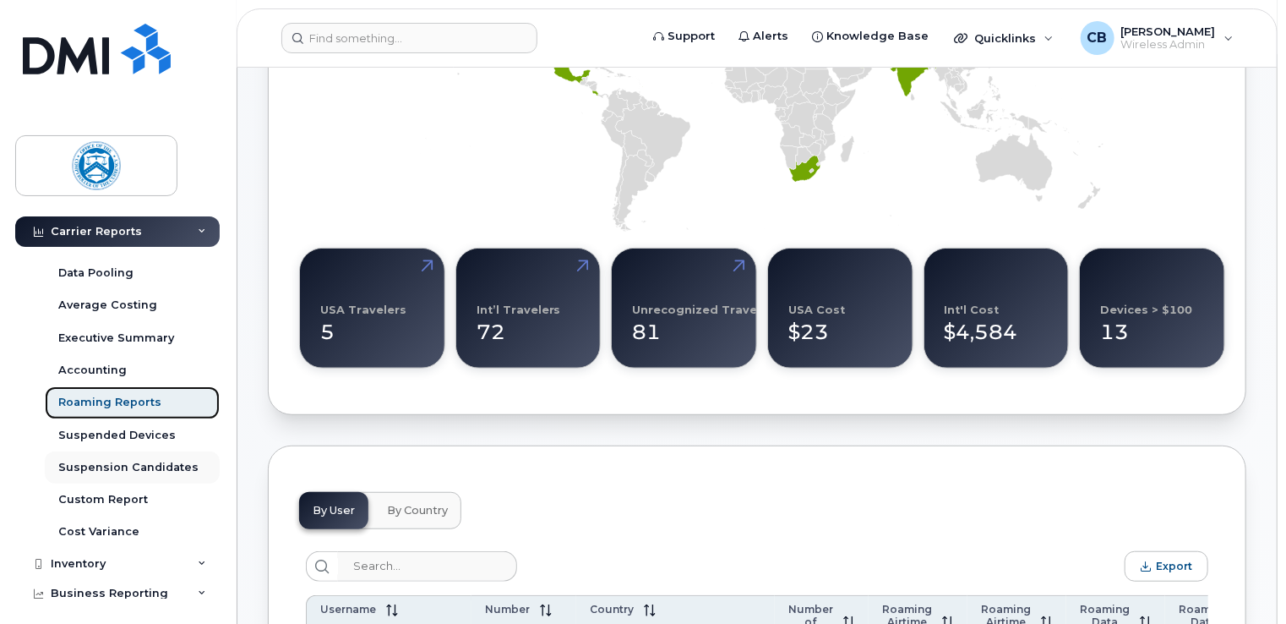
scroll to position [169, 0]
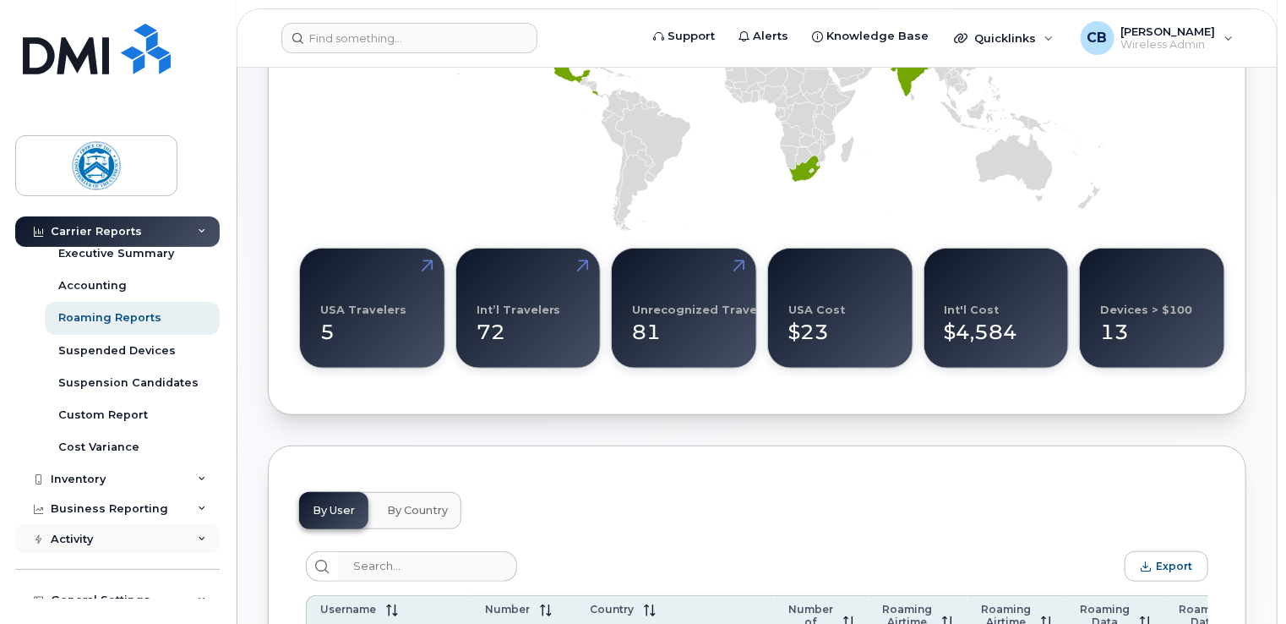
click at [87, 536] on div "Activity" at bounding box center [72, 539] width 42 height 14
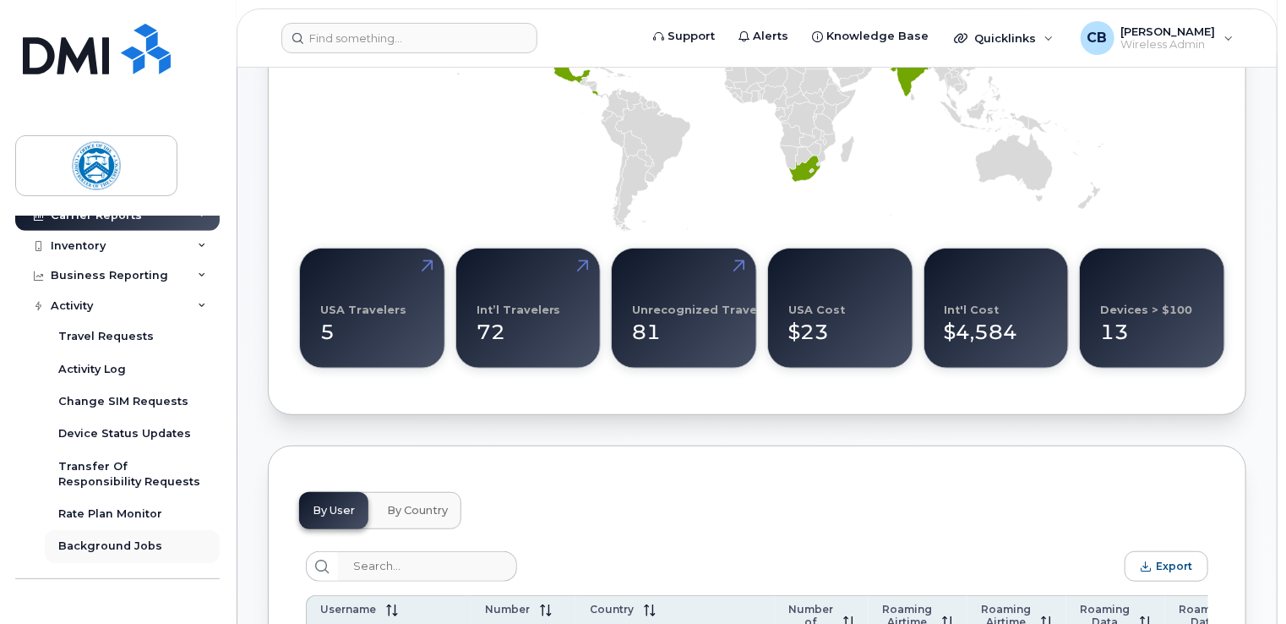
scroll to position [402, 0]
click at [121, 337] on div "Travel Requests" at bounding box center [105, 336] width 95 height 15
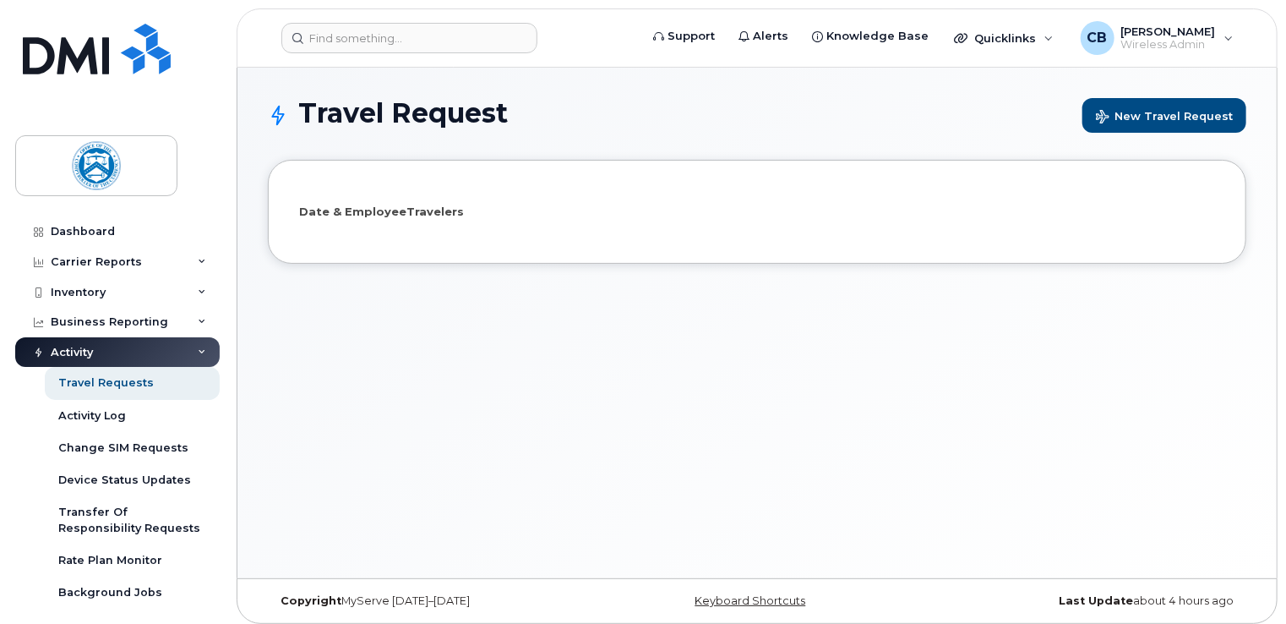
select select
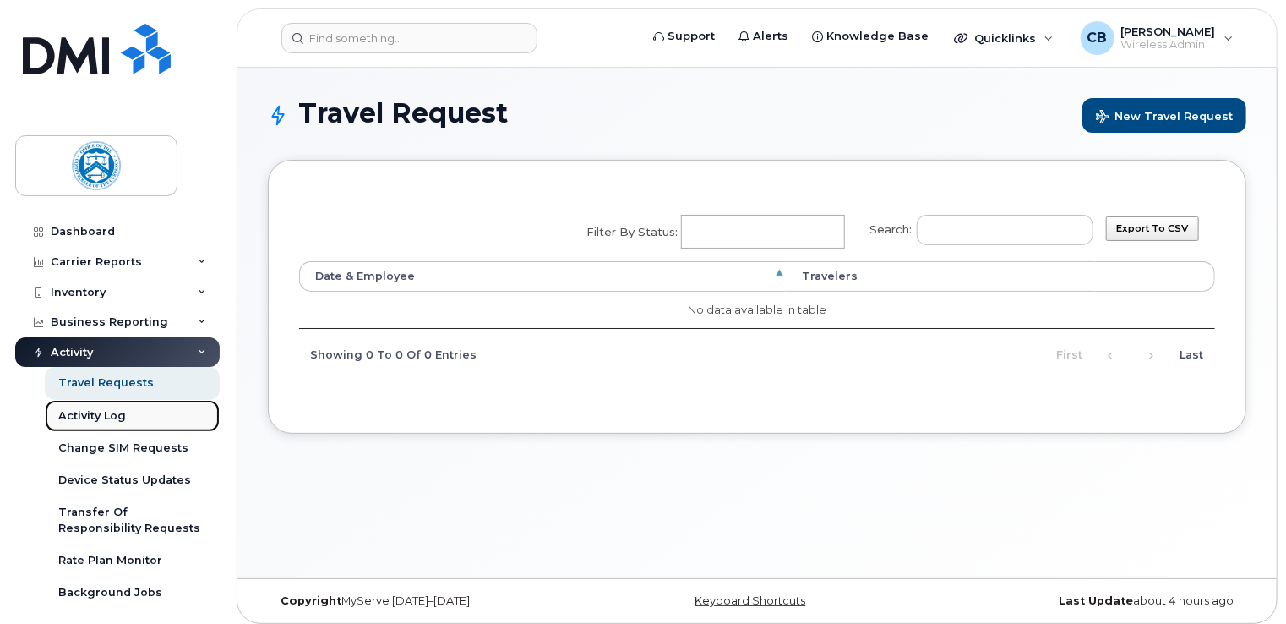
click at [104, 415] on div "Activity Log" at bounding box center [92, 415] width 68 height 15
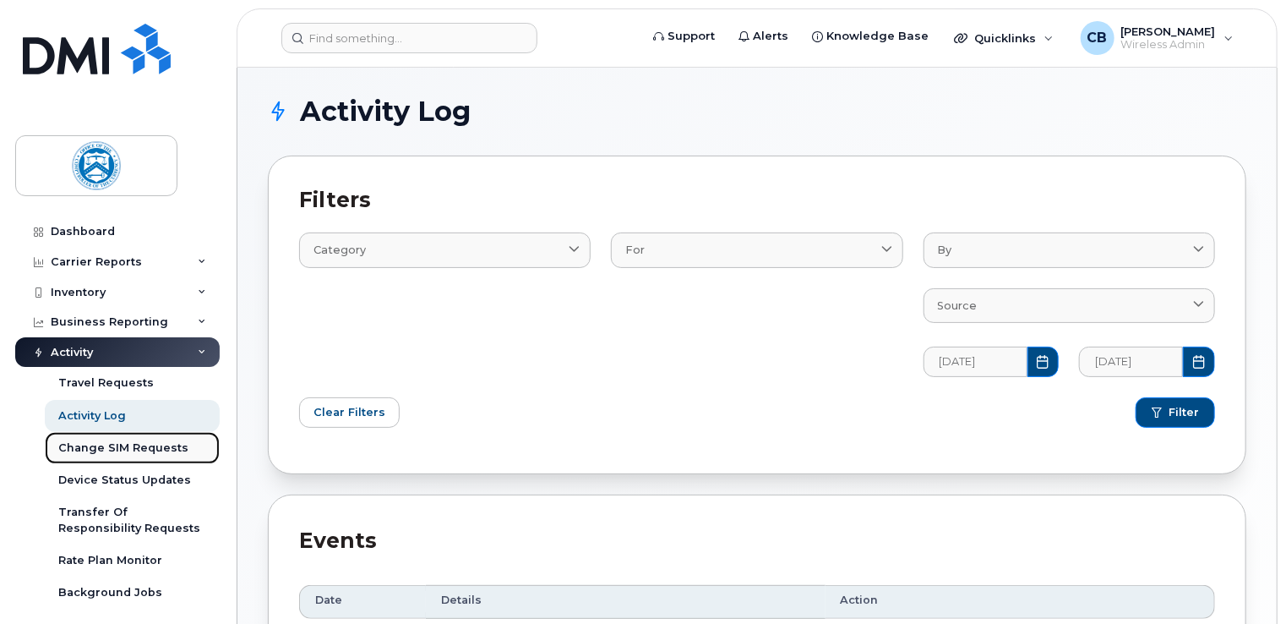
click at [122, 449] on div "Change SIM Requests" at bounding box center [123, 447] width 130 height 15
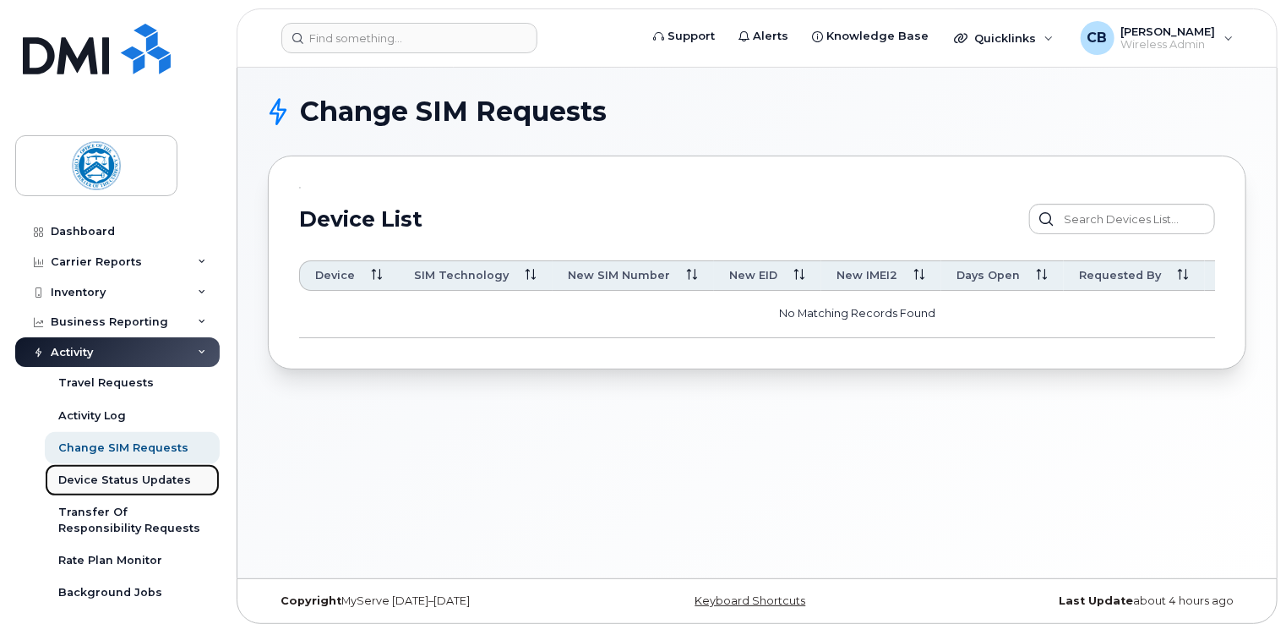
click at [117, 479] on div "Device Status Updates" at bounding box center [124, 479] width 133 height 15
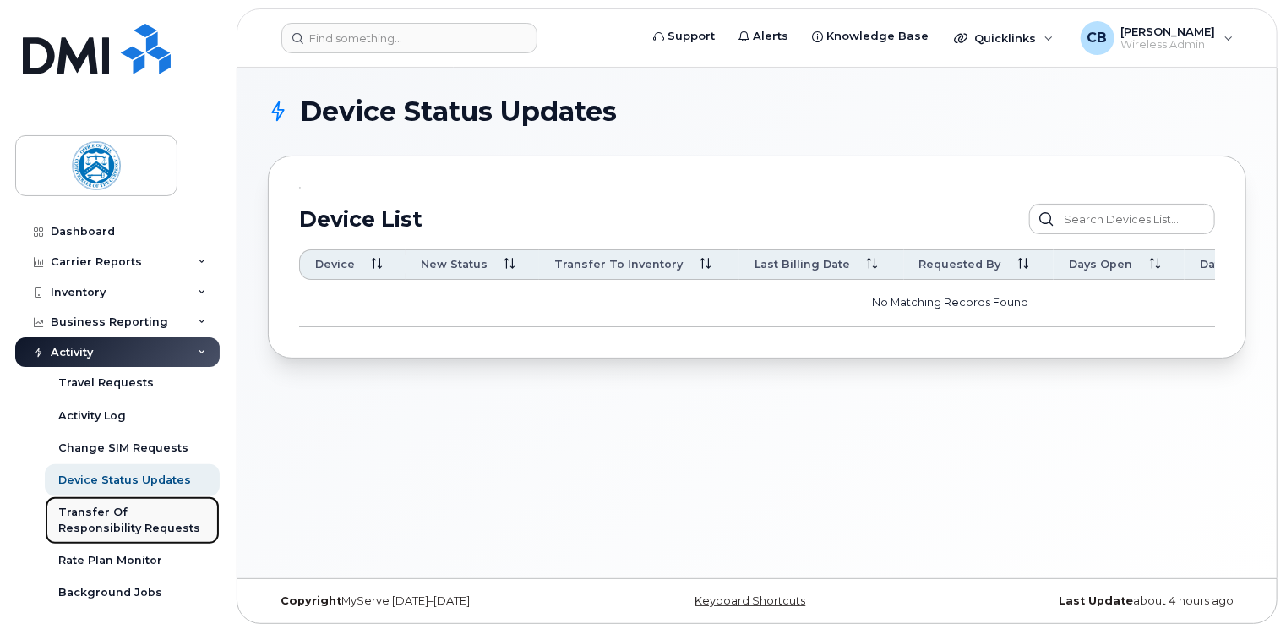
click at [104, 515] on div "Transfer Of Responsibility Requests" at bounding box center [132, 519] width 148 height 31
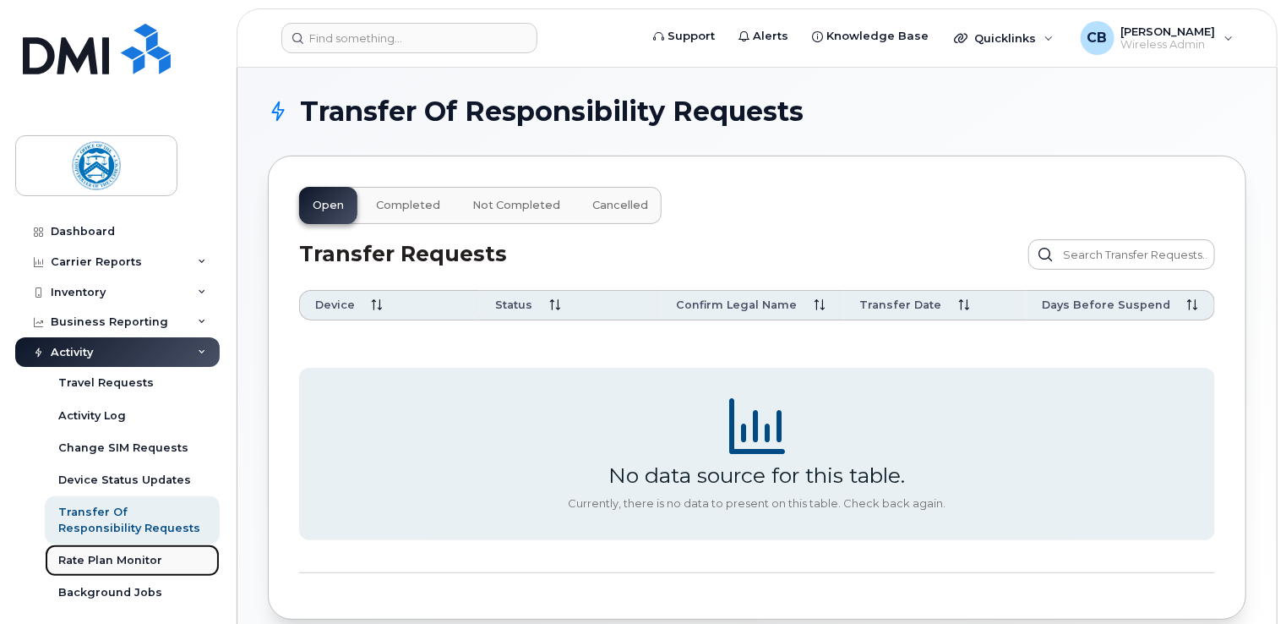
click at [123, 557] on div "Rate Plan Monitor" at bounding box center [110, 560] width 104 height 15
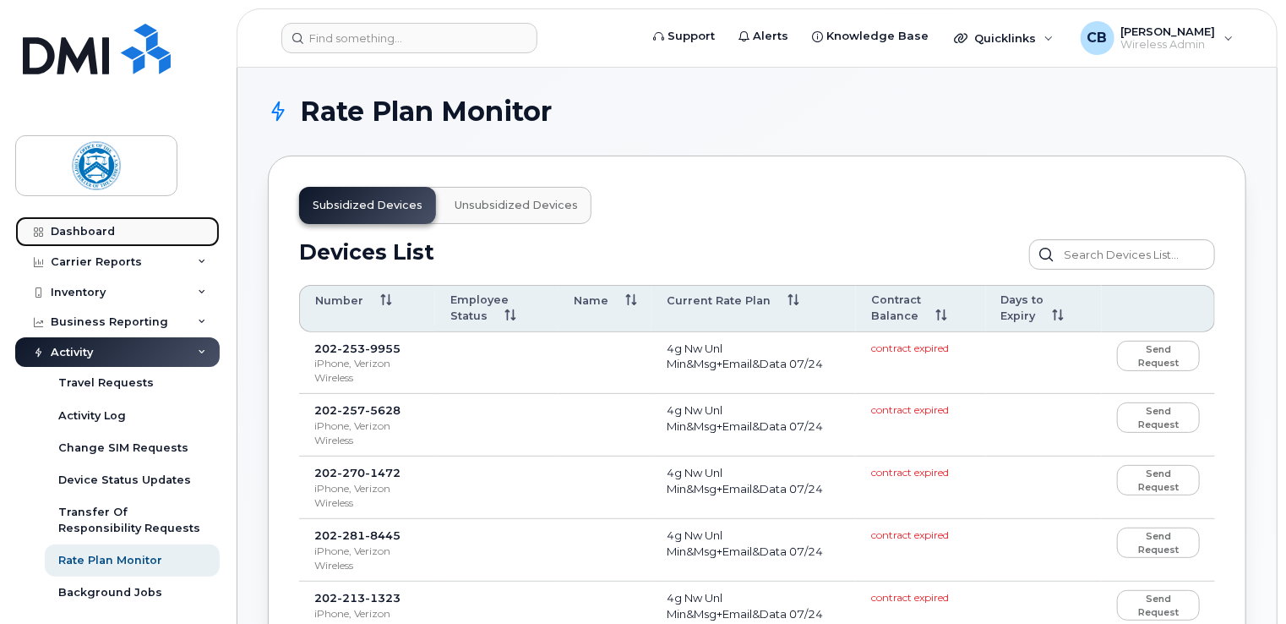
click at [100, 228] on div "Dashboard" at bounding box center [83, 232] width 64 height 14
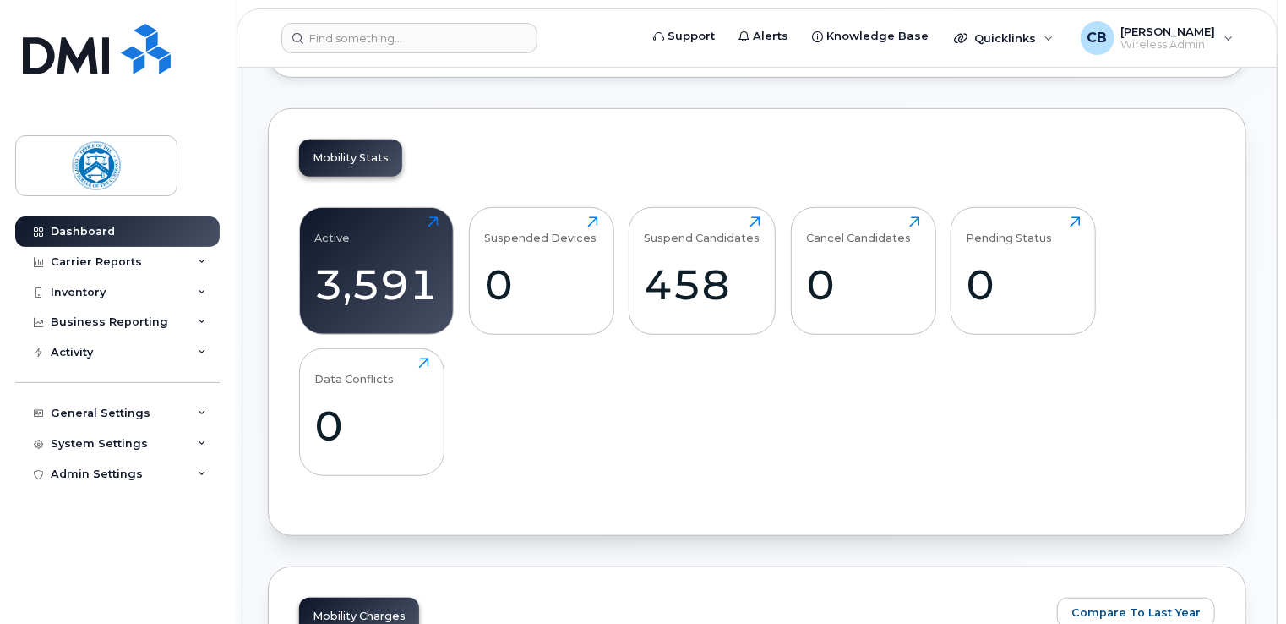
scroll to position [507, 0]
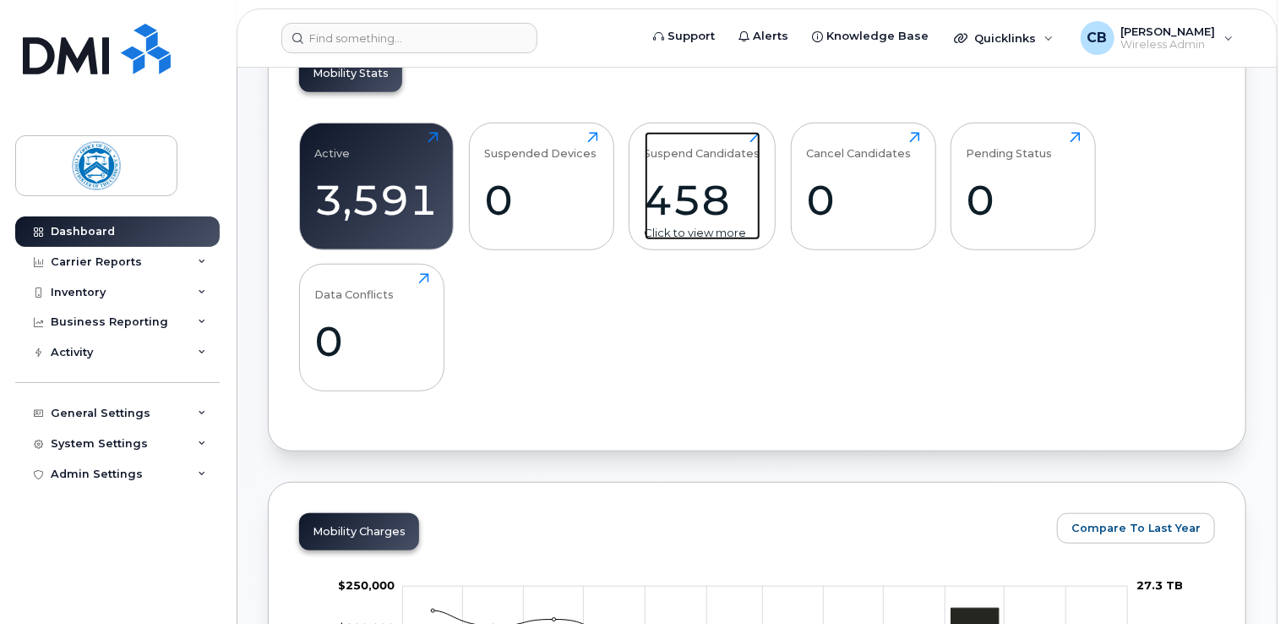
click at [700, 191] on div "458" at bounding box center [703, 200] width 116 height 50
